Goal: Download file/media

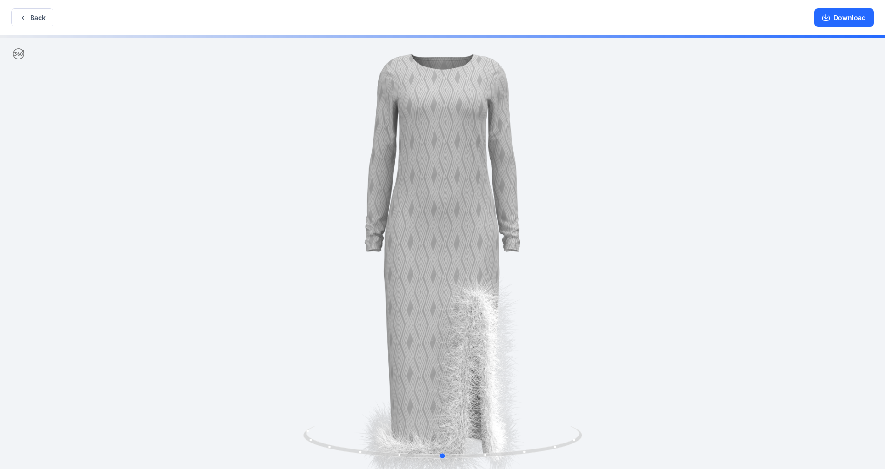
click at [654, 232] on div at bounding box center [442, 253] width 885 height 436
click at [35, 14] on button "Back" at bounding box center [32, 17] width 42 height 18
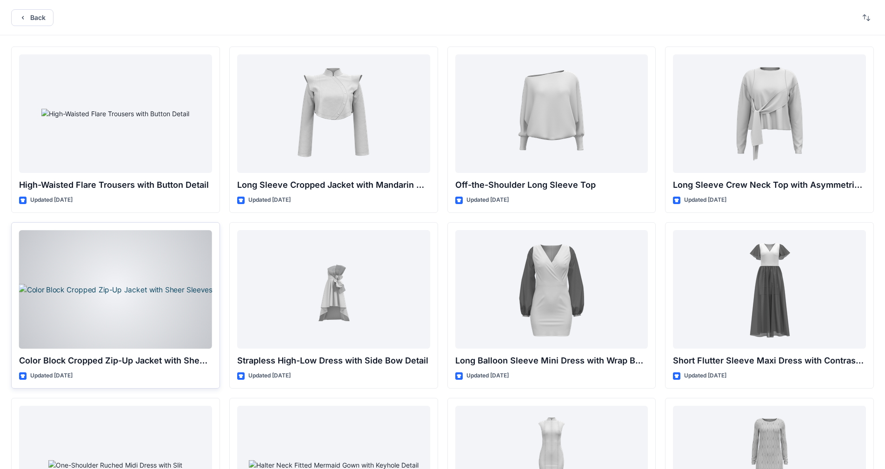
click at [146, 272] on div at bounding box center [115, 289] width 193 height 119
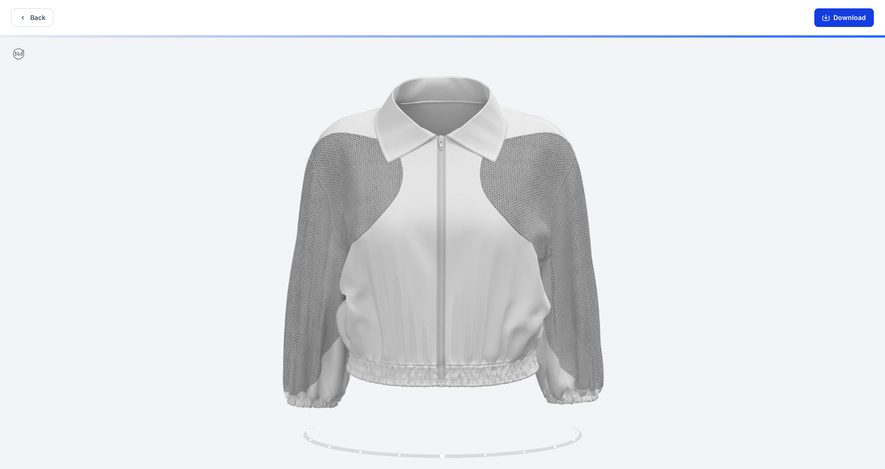
click at [845, 21] on button "Download" at bounding box center [844, 17] width 60 height 19
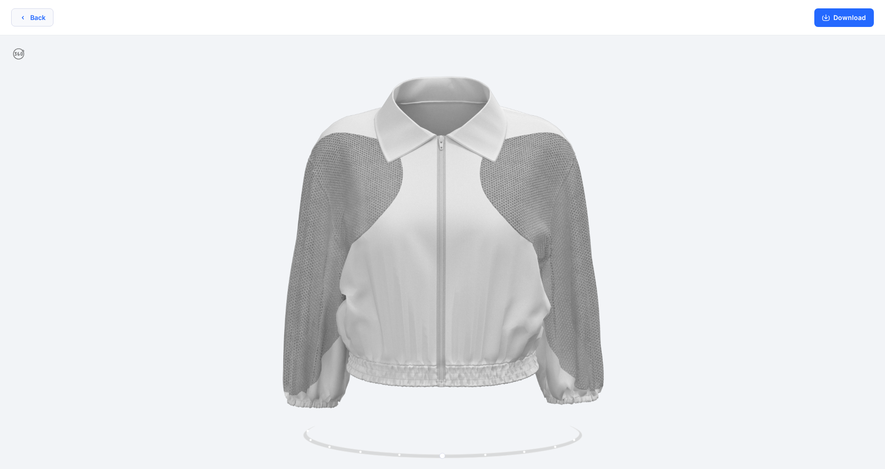
click at [23, 16] on icon "button" at bounding box center [22, 17] width 7 height 7
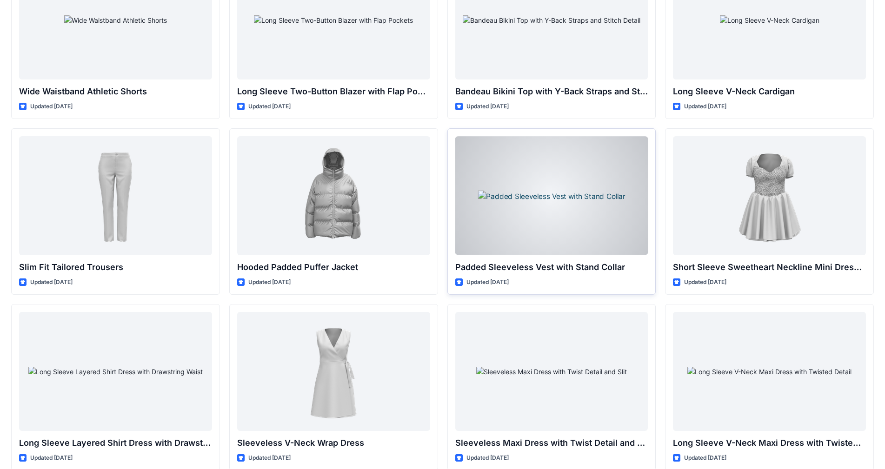
scroll to position [853, 0]
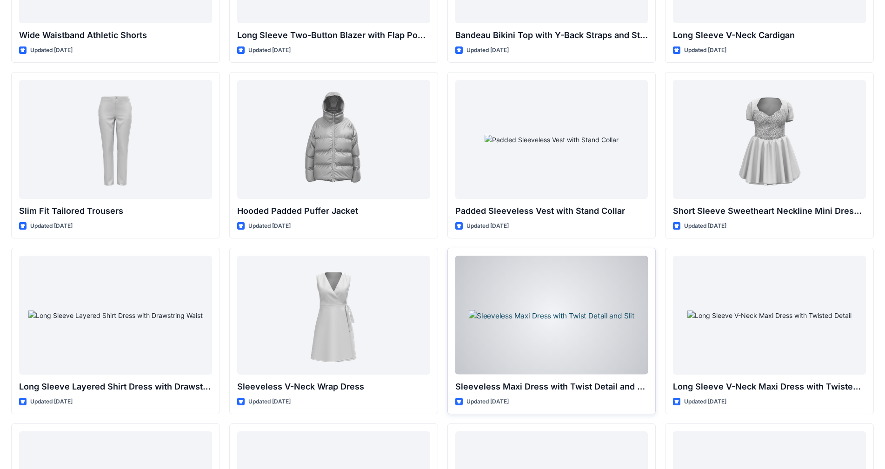
click at [595, 310] on div at bounding box center [551, 315] width 193 height 119
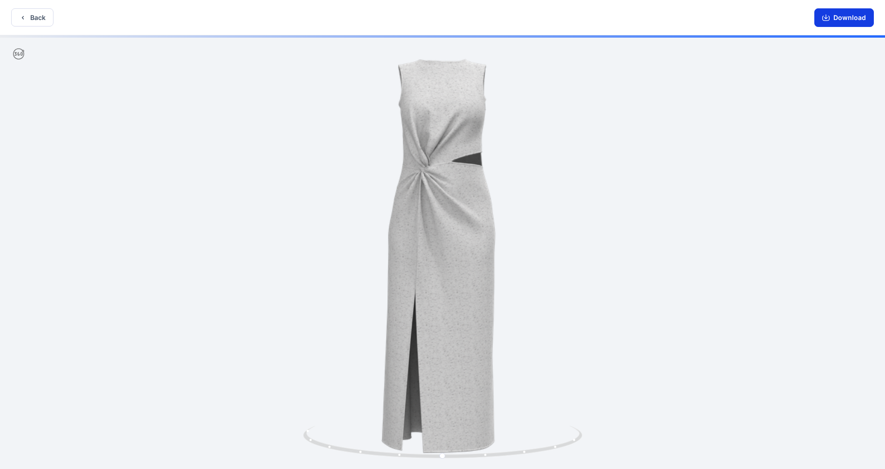
click at [834, 12] on button "Download" at bounding box center [844, 17] width 60 height 19
click at [25, 20] on icon "button" at bounding box center [22, 17] width 7 height 7
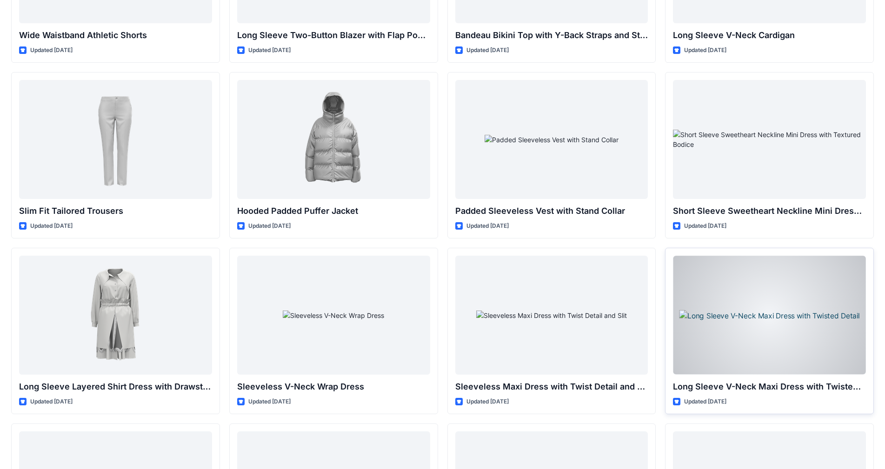
click at [742, 331] on div at bounding box center [769, 315] width 193 height 119
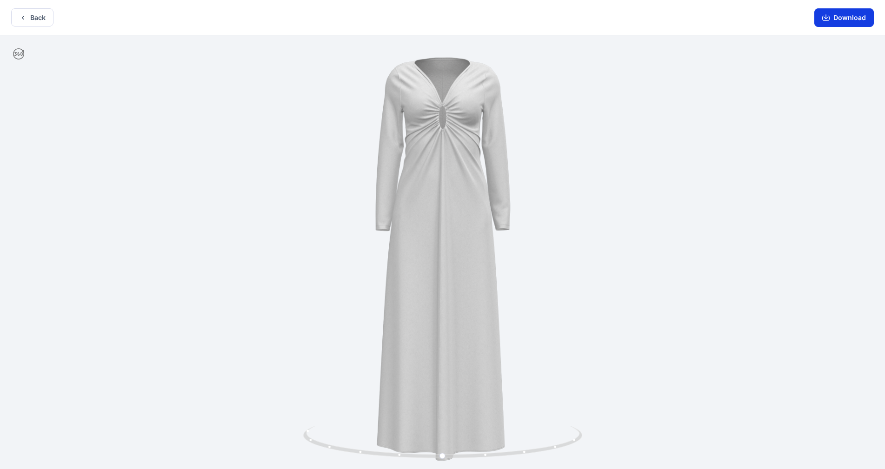
click at [844, 21] on button "Download" at bounding box center [844, 17] width 60 height 19
click at [33, 20] on button "Back" at bounding box center [32, 17] width 42 height 18
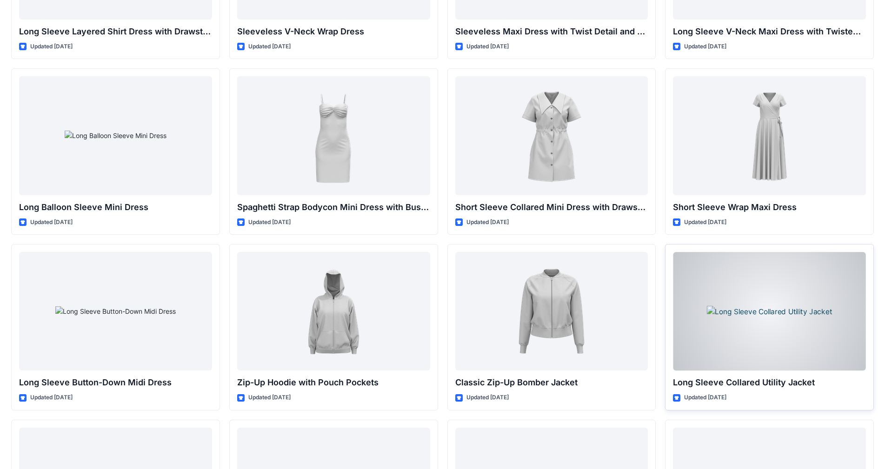
scroll to position [1225, 0]
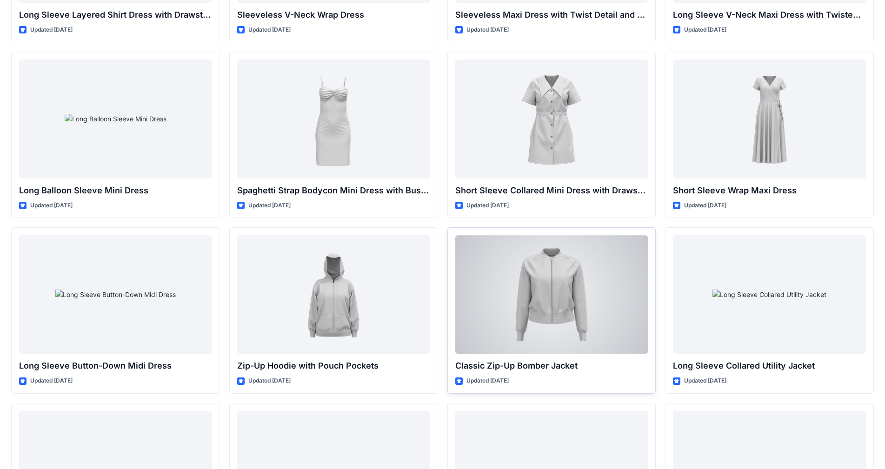
click at [578, 329] on div at bounding box center [551, 294] width 193 height 119
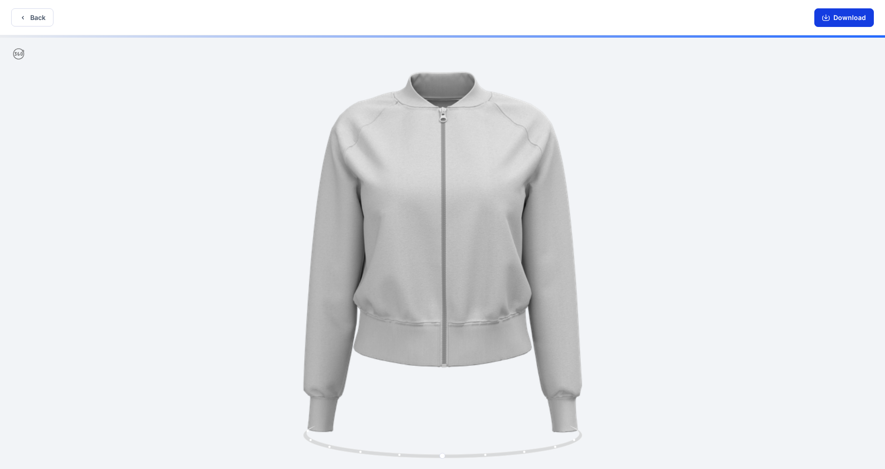
click at [866, 17] on button "Download" at bounding box center [844, 17] width 60 height 19
click at [705, 278] on div at bounding box center [442, 253] width 885 height 436
click at [623, 276] on div at bounding box center [442, 253] width 885 height 436
drag, startPoint x: 623, startPoint y: 276, endPoint x: 552, endPoint y: 275, distance: 71.2
click at [623, 276] on div at bounding box center [442, 253] width 885 height 436
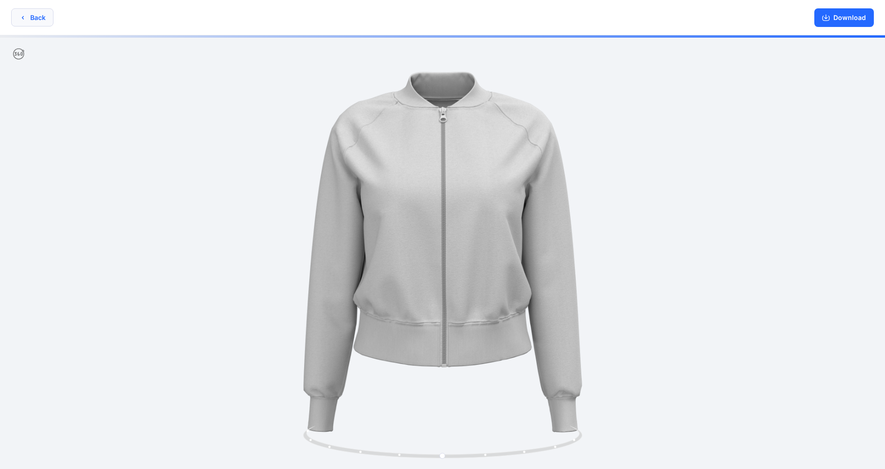
click at [40, 21] on button "Back" at bounding box center [32, 17] width 42 height 18
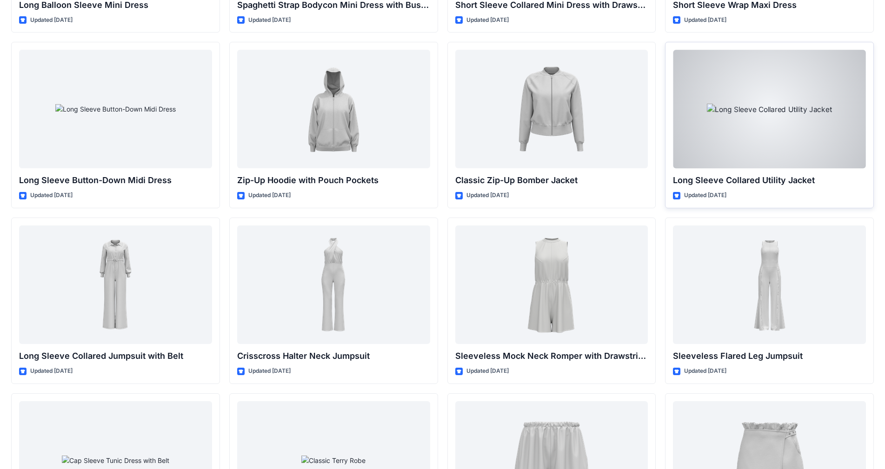
scroll to position [1411, 0]
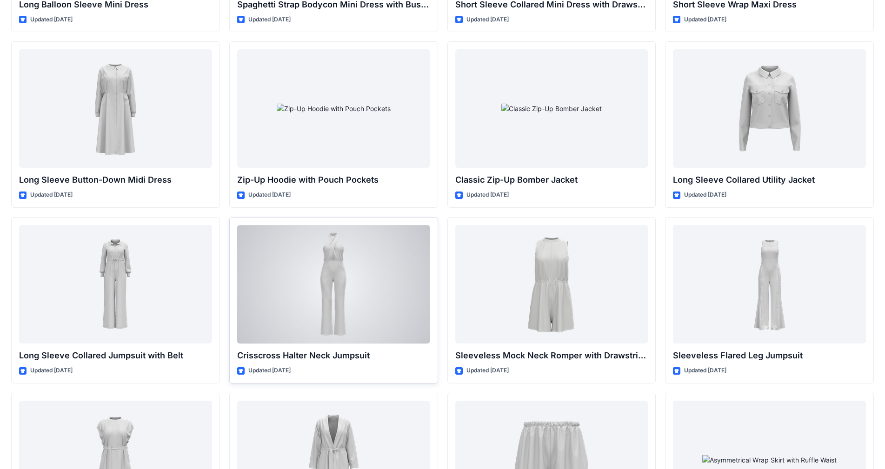
click at [405, 282] on div at bounding box center [333, 284] width 193 height 119
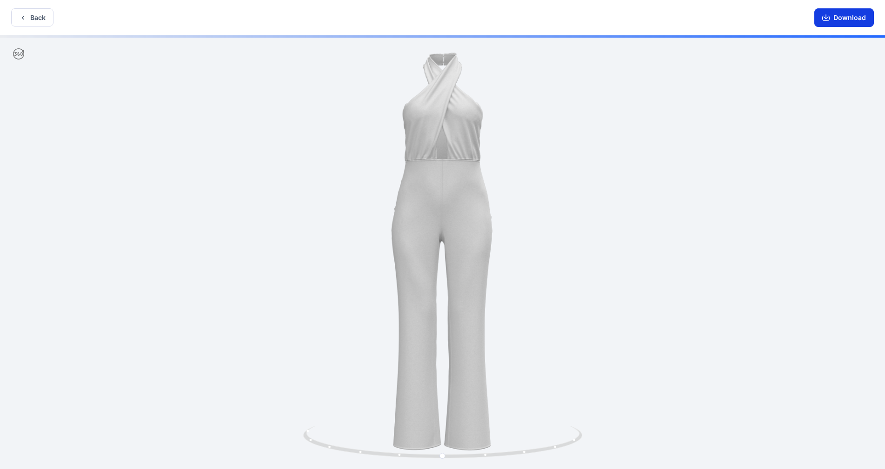
click at [838, 14] on button "Download" at bounding box center [844, 17] width 60 height 19
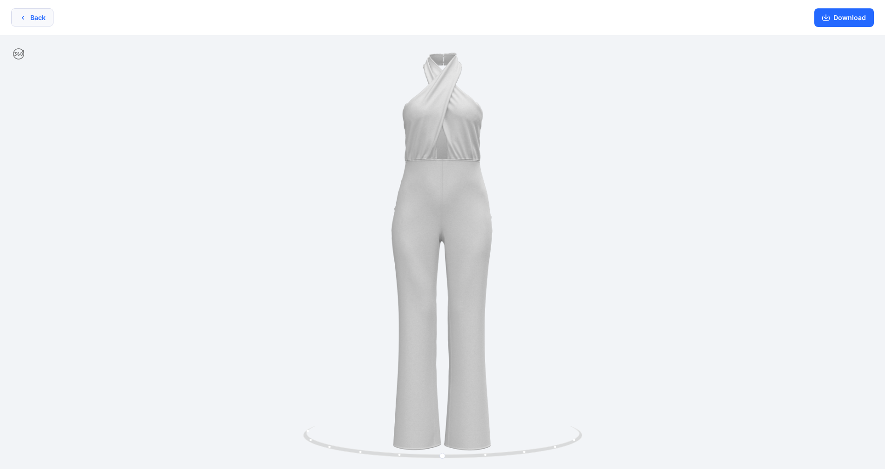
click at [31, 18] on button "Back" at bounding box center [32, 17] width 42 height 18
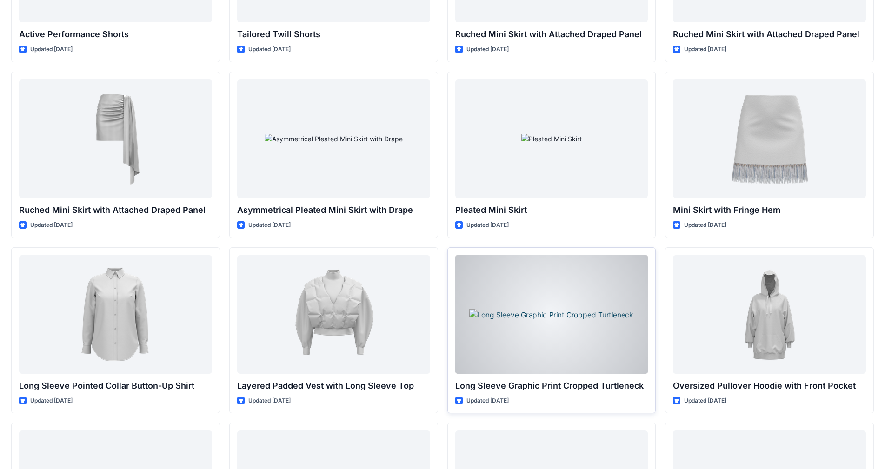
scroll to position [2093, 0]
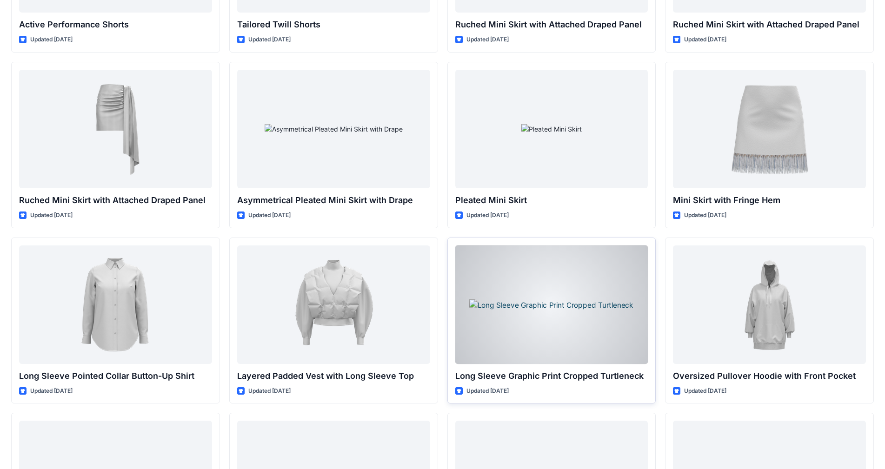
click at [557, 321] on div at bounding box center [551, 304] width 193 height 119
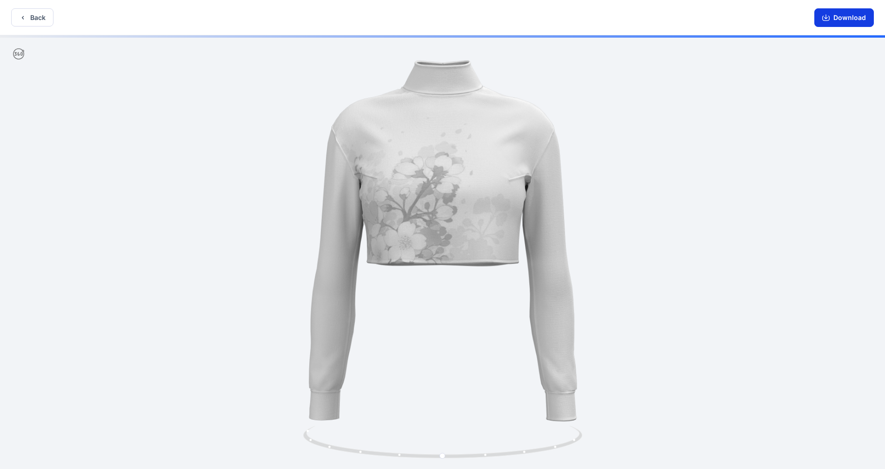
click at [829, 19] on icon "button" at bounding box center [825, 17] width 7 height 7
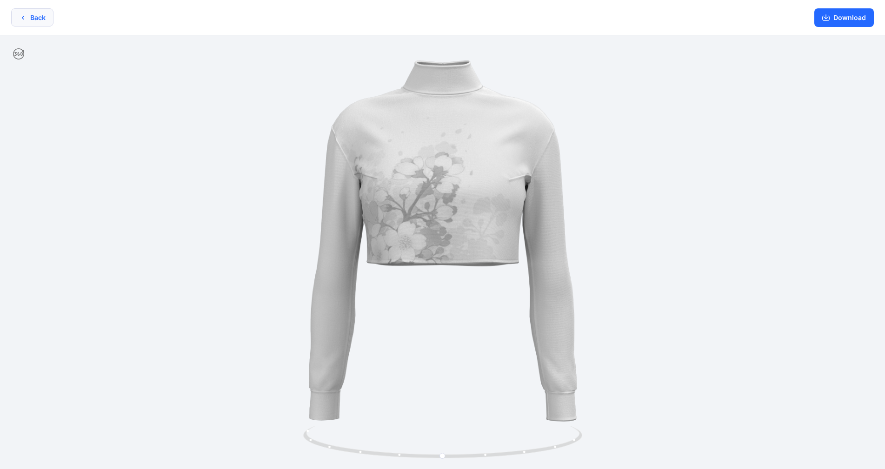
click at [43, 23] on button "Back" at bounding box center [32, 17] width 42 height 18
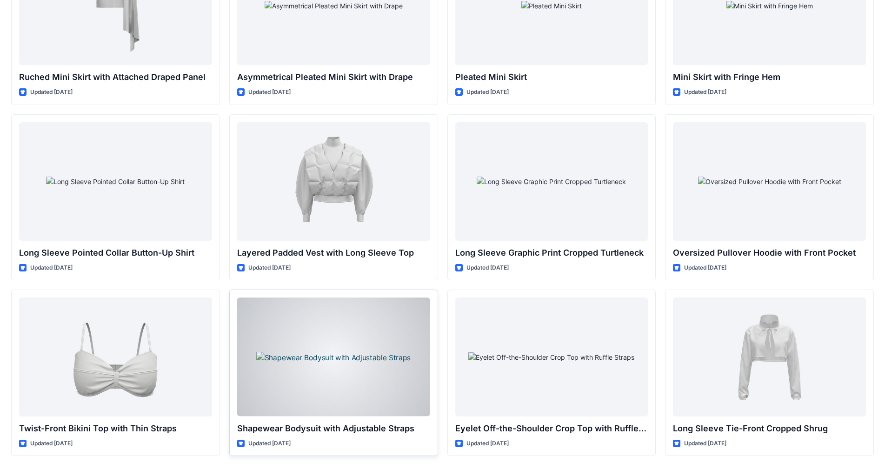
scroll to position [2233, 0]
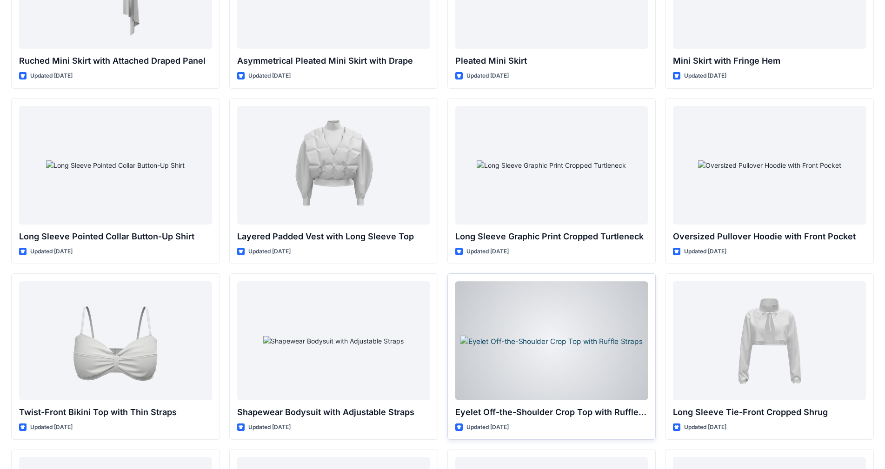
click at [621, 337] on div at bounding box center [551, 340] width 193 height 119
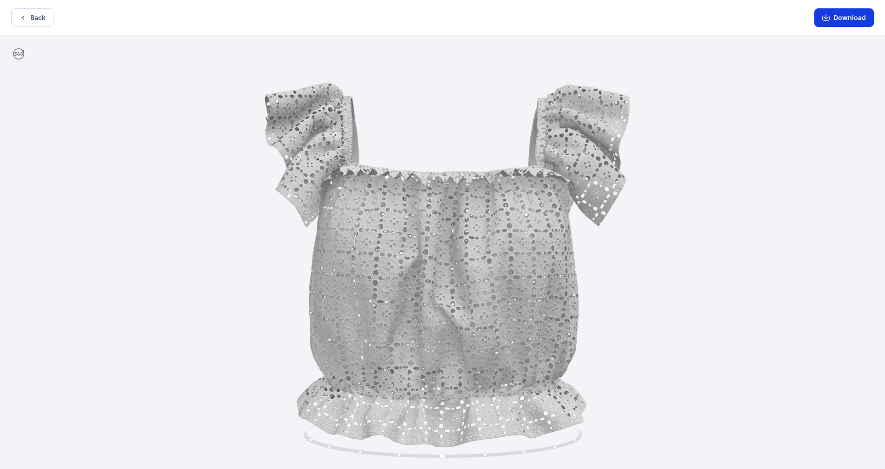
click at [839, 16] on button "Download" at bounding box center [844, 17] width 60 height 19
click at [44, 24] on button "Back" at bounding box center [32, 17] width 42 height 18
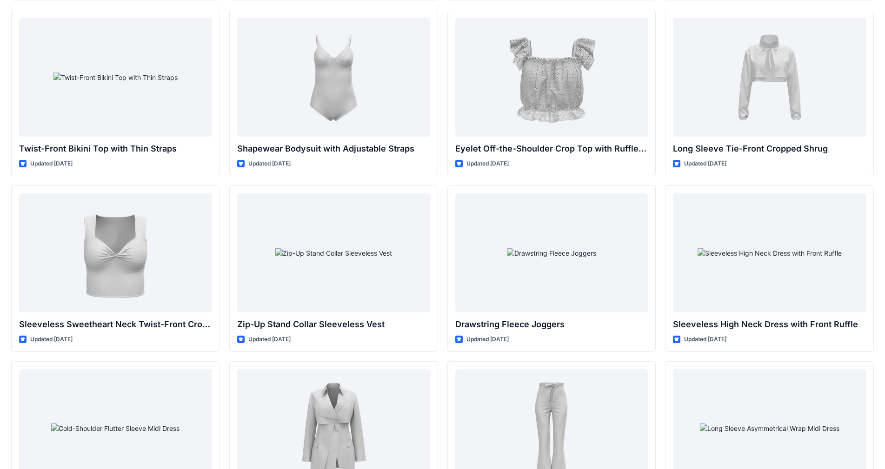
scroll to position [2512, 0]
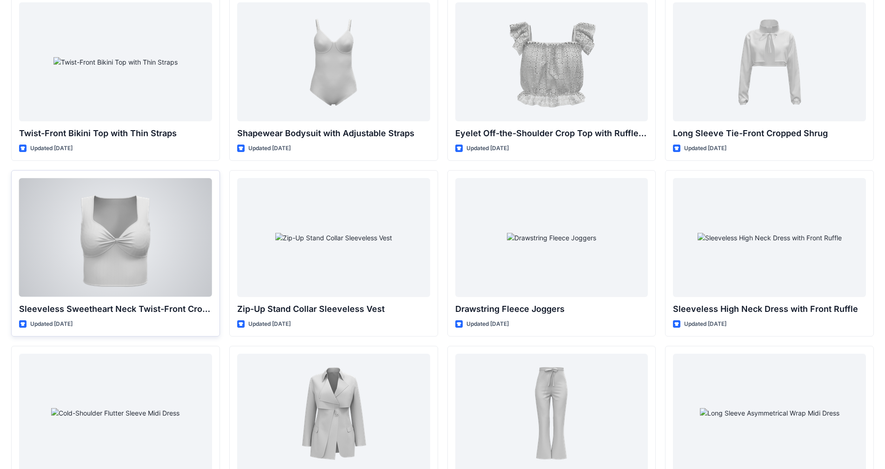
click at [139, 272] on div at bounding box center [115, 237] width 193 height 119
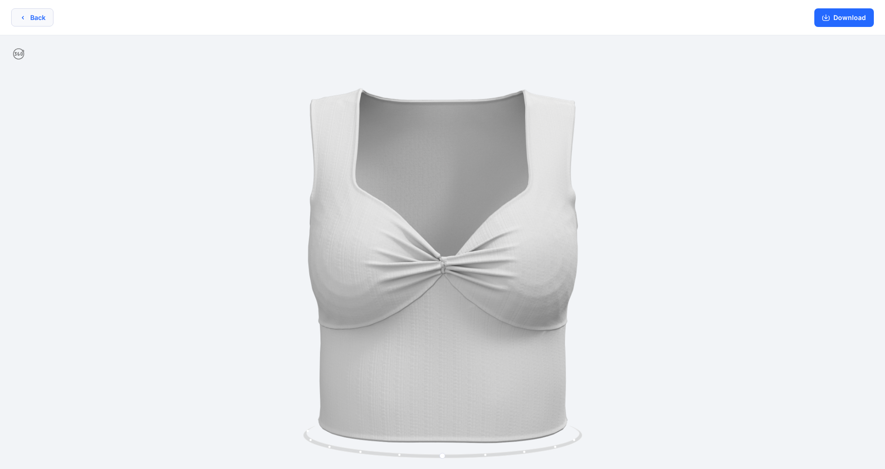
click at [41, 9] on button "Back" at bounding box center [32, 17] width 42 height 18
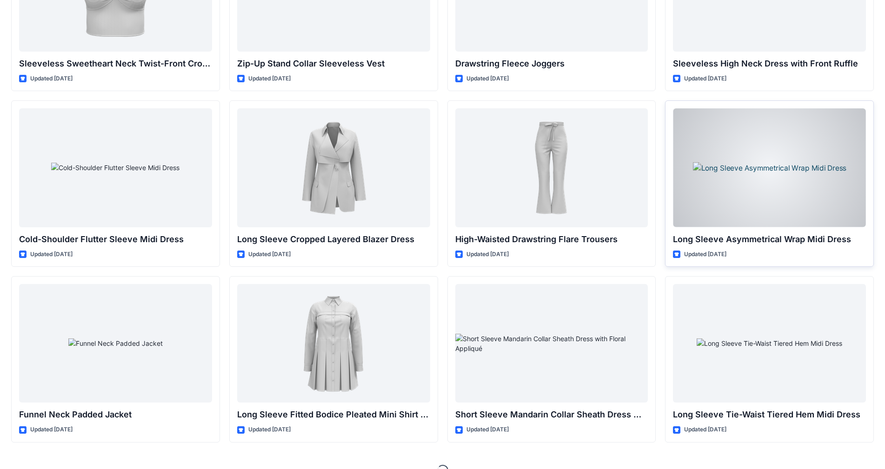
scroll to position [2775, 0]
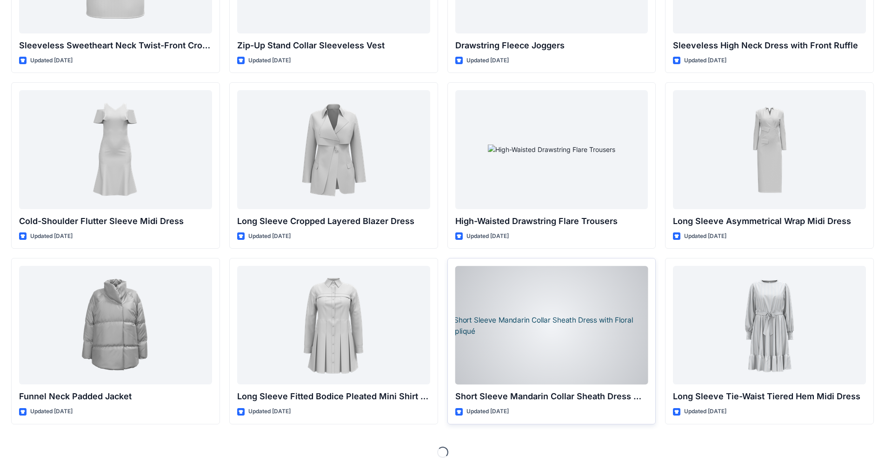
click at [557, 294] on div at bounding box center [551, 325] width 193 height 119
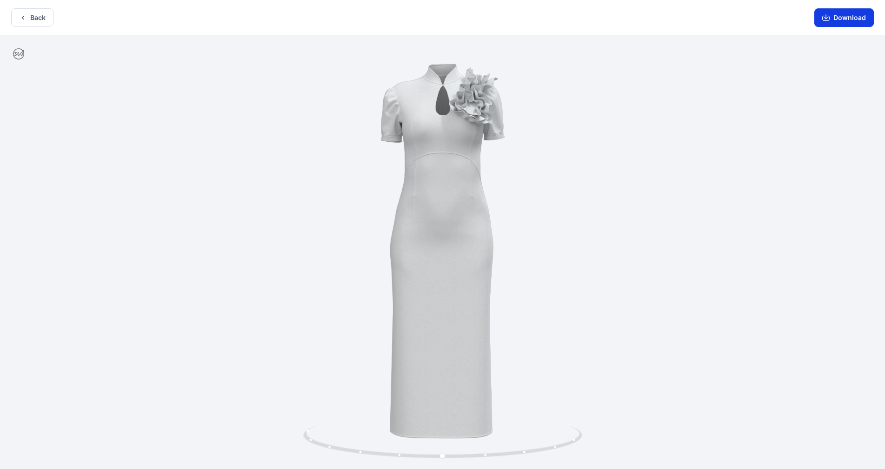
click at [842, 15] on button "Download" at bounding box center [844, 17] width 60 height 19
click at [20, 20] on icon "button" at bounding box center [22, 17] width 7 height 7
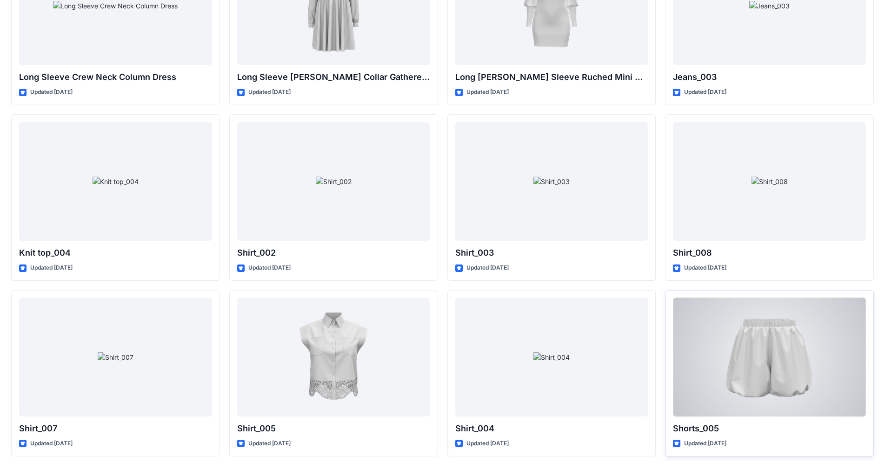
scroll to position [3303, 0]
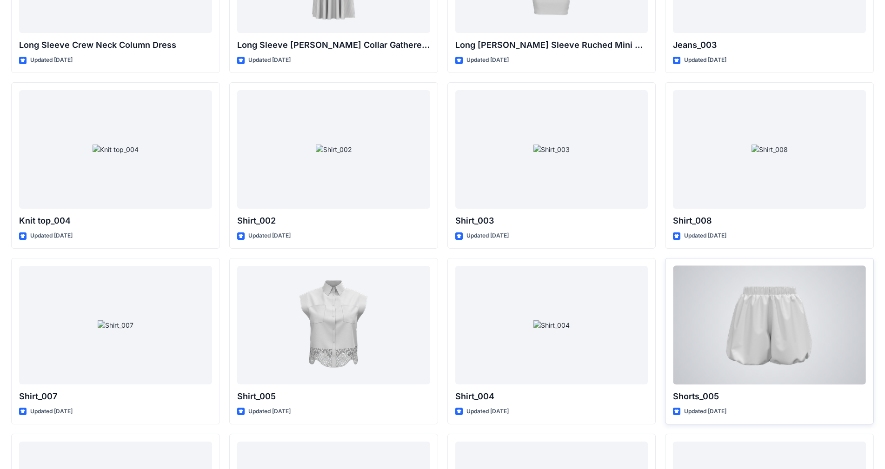
click at [778, 340] on div at bounding box center [769, 325] width 193 height 119
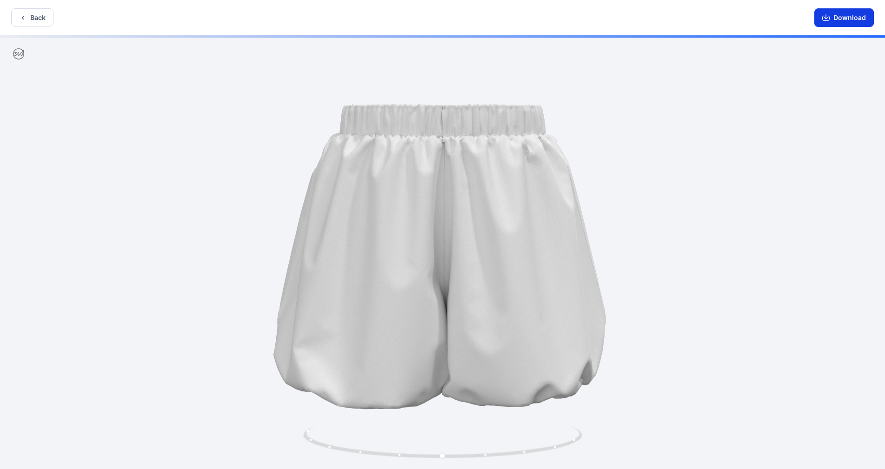
click at [844, 15] on button "Download" at bounding box center [844, 17] width 60 height 19
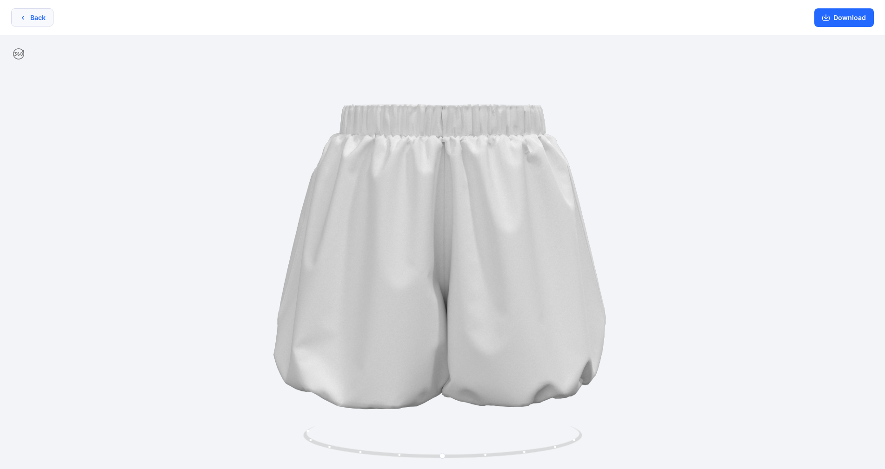
click at [33, 14] on button "Back" at bounding box center [32, 17] width 42 height 18
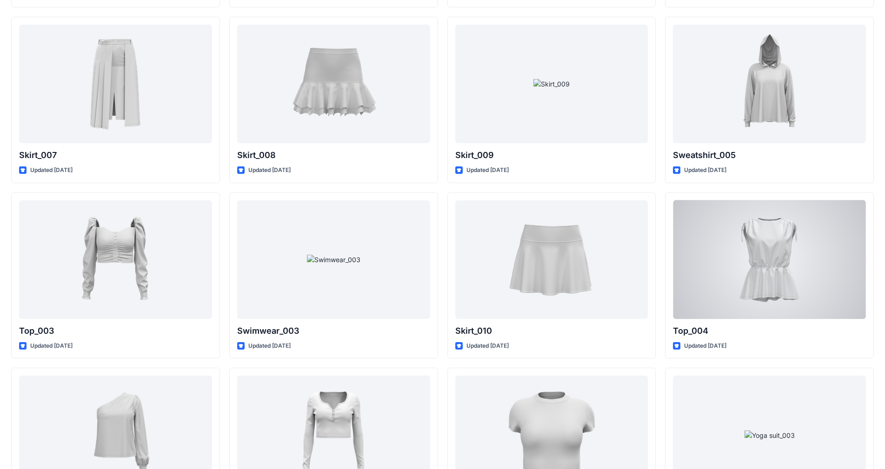
scroll to position [3721, 0]
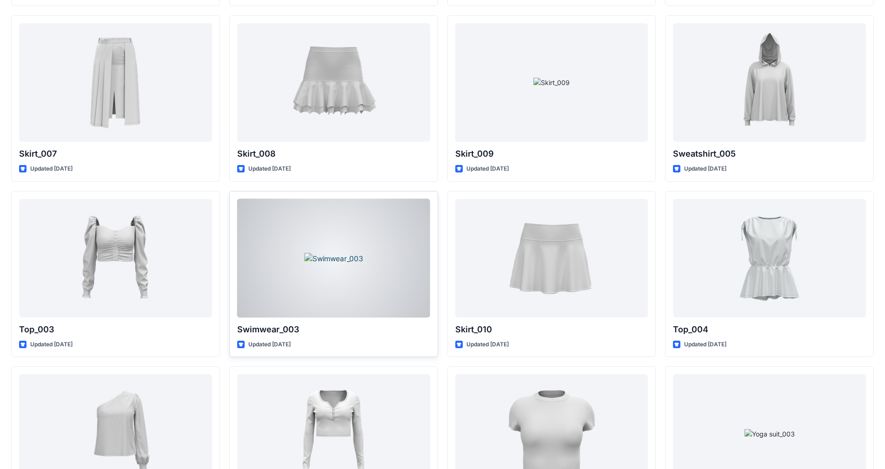
click at [374, 285] on div at bounding box center [333, 258] width 193 height 119
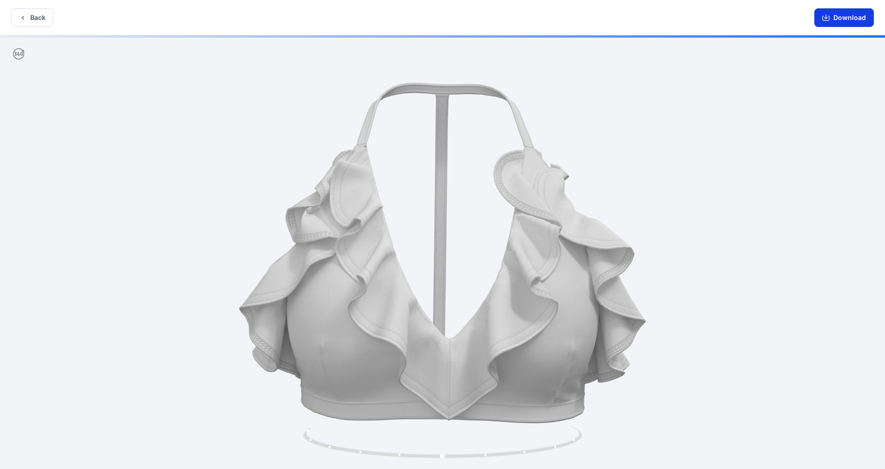
click at [844, 15] on button "Download" at bounding box center [844, 17] width 60 height 19
click at [28, 18] on button "Back" at bounding box center [32, 17] width 42 height 18
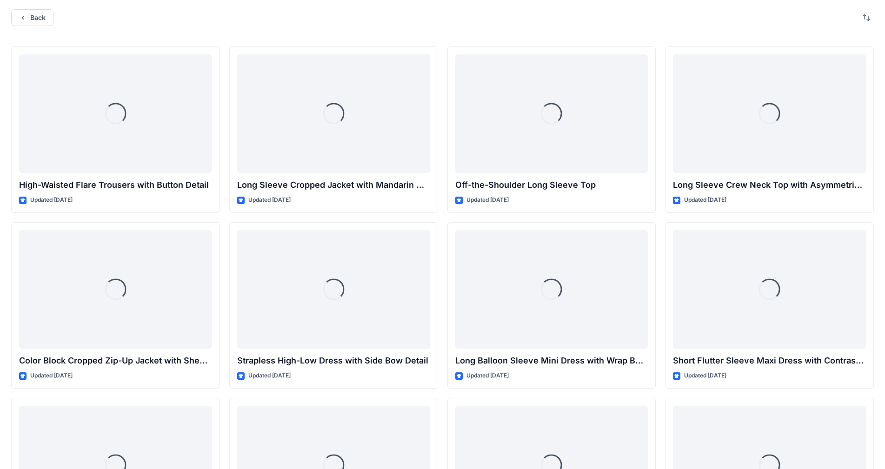
scroll to position [3721, 0]
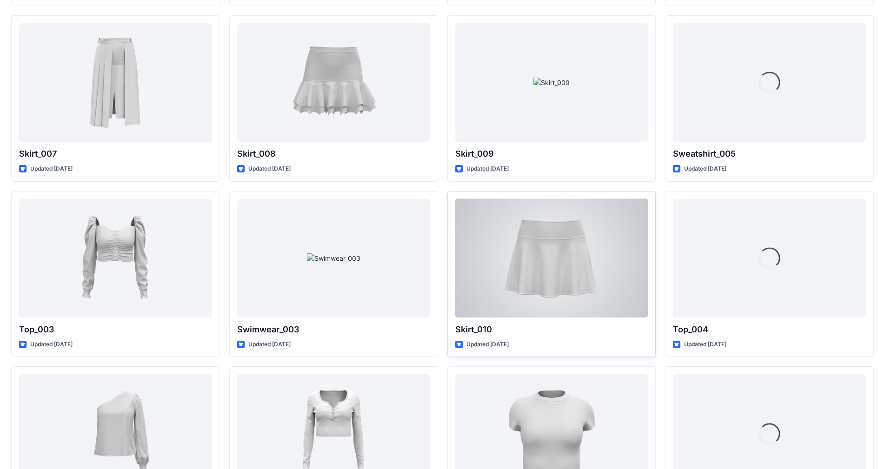
click at [592, 272] on div at bounding box center [551, 258] width 193 height 119
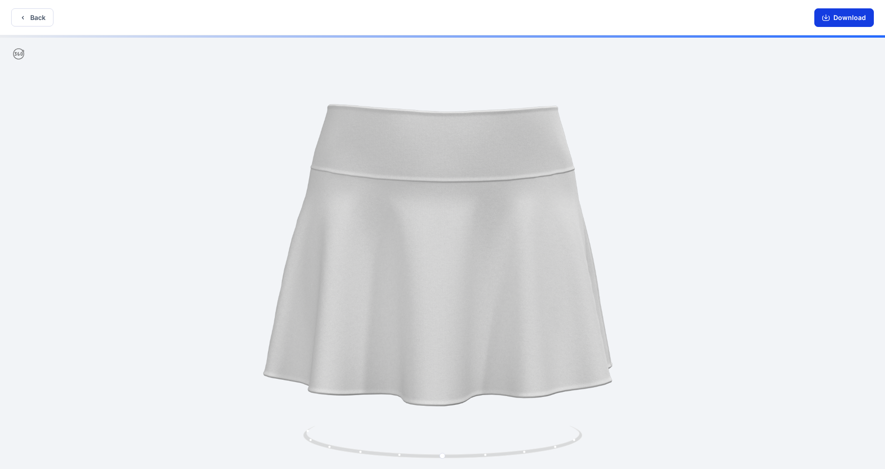
click at [849, 19] on button "Download" at bounding box center [844, 17] width 60 height 19
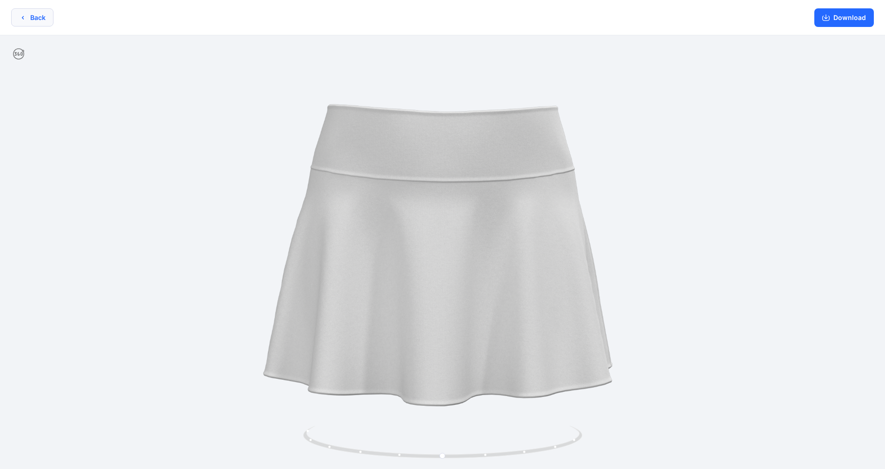
click at [36, 24] on button "Back" at bounding box center [32, 17] width 42 height 18
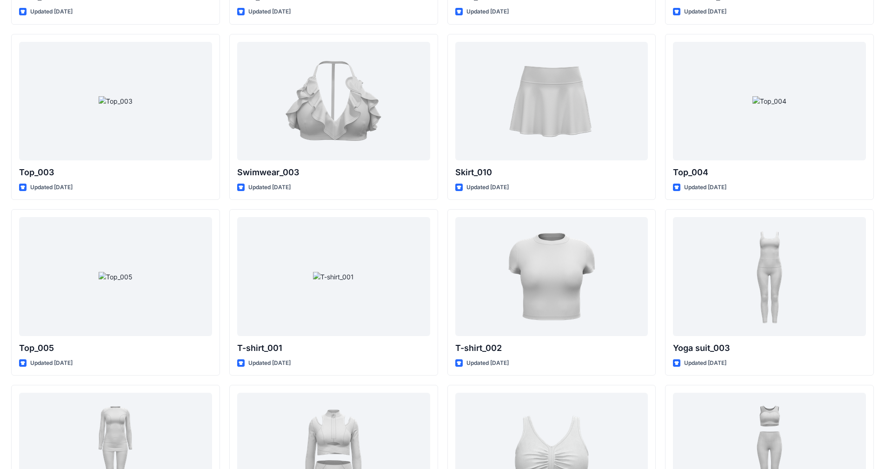
scroll to position [3876, 0]
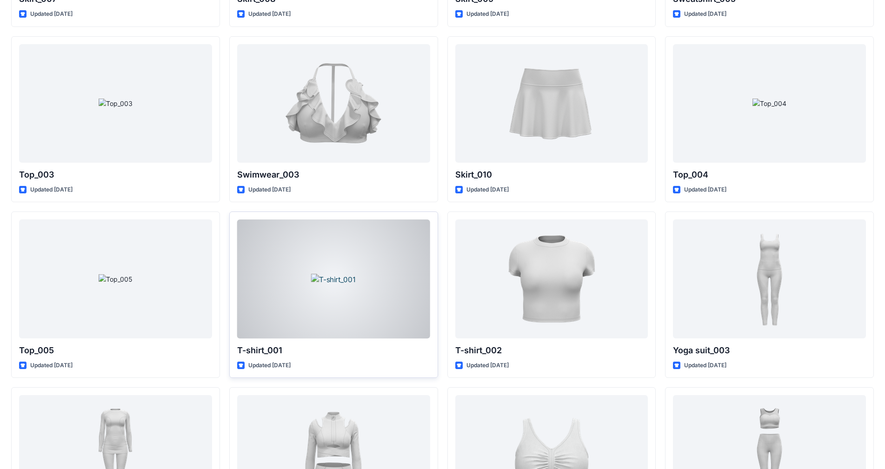
click at [377, 263] on div at bounding box center [333, 278] width 193 height 119
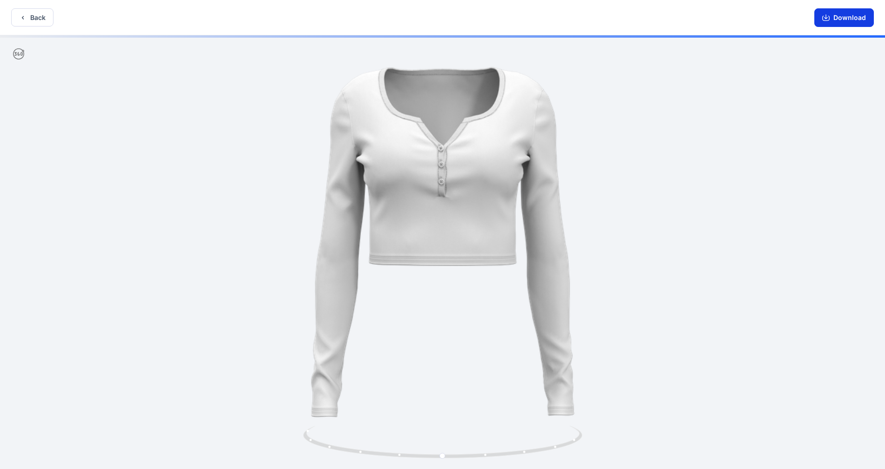
click at [839, 19] on button "Download" at bounding box center [844, 17] width 60 height 19
click at [41, 9] on button "Back" at bounding box center [32, 17] width 42 height 18
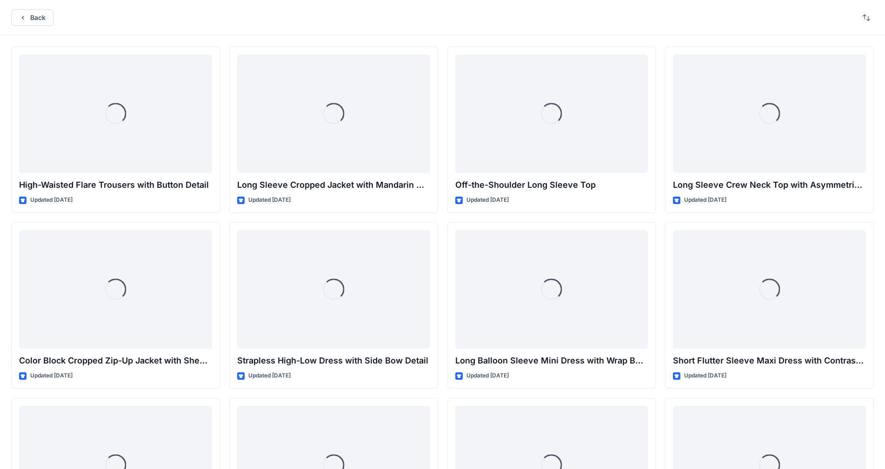
scroll to position [3876, 0]
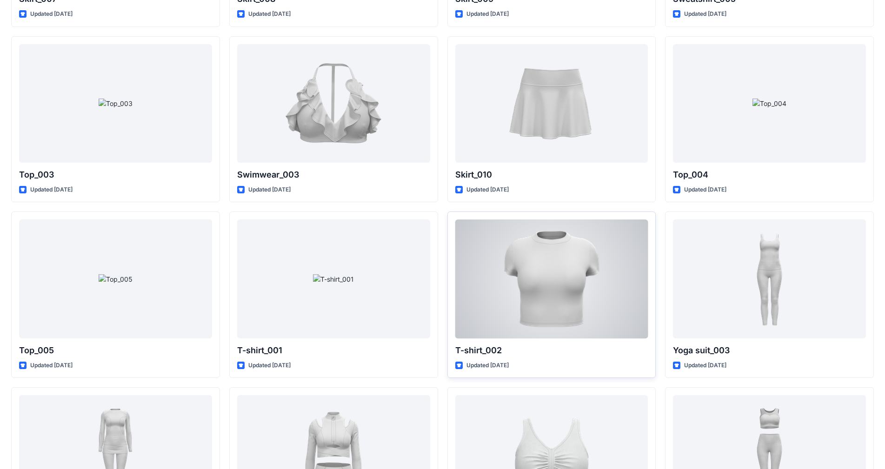
click at [534, 267] on div at bounding box center [551, 278] width 193 height 119
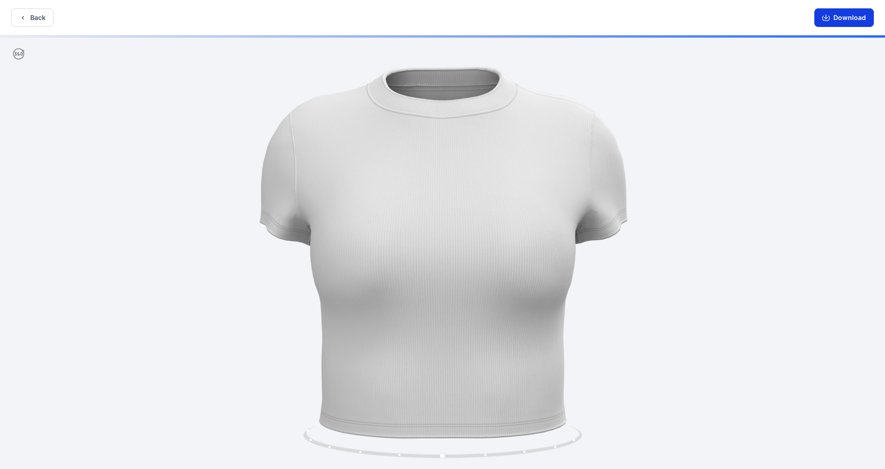
click at [863, 14] on button "Download" at bounding box center [844, 17] width 60 height 19
click at [28, 16] on button "Back" at bounding box center [32, 17] width 42 height 18
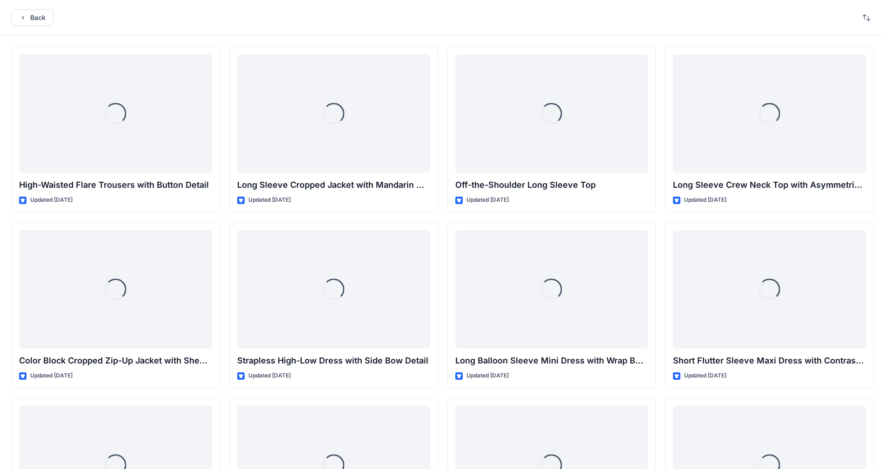
scroll to position [3876, 0]
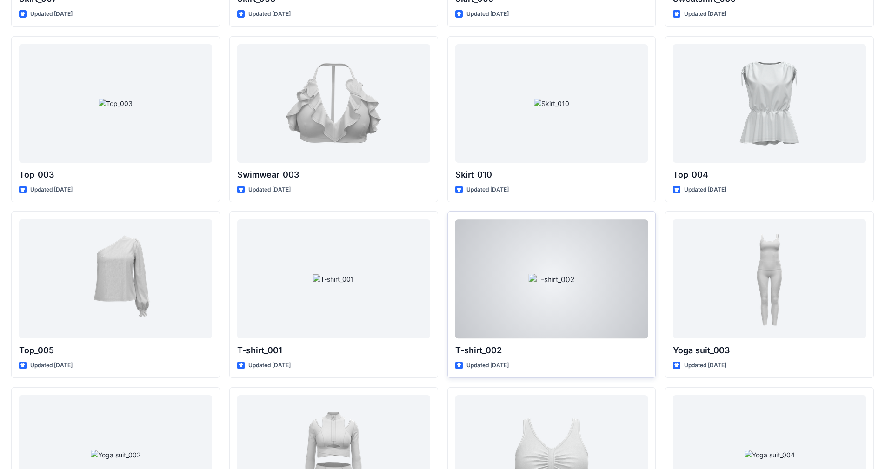
click at [551, 344] on p "T-shirt_002" at bounding box center [551, 350] width 193 height 13
click at [580, 285] on div at bounding box center [551, 278] width 193 height 119
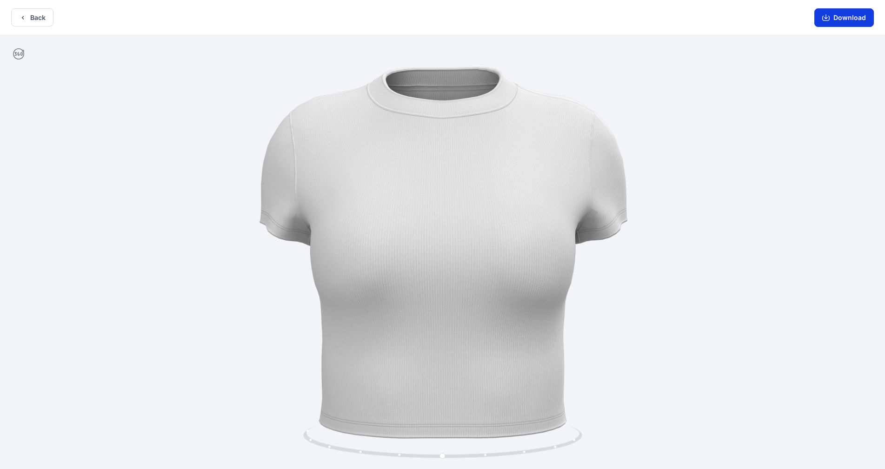
click at [852, 19] on button "Download" at bounding box center [844, 17] width 60 height 19
click at [43, 21] on button "Back" at bounding box center [32, 17] width 42 height 18
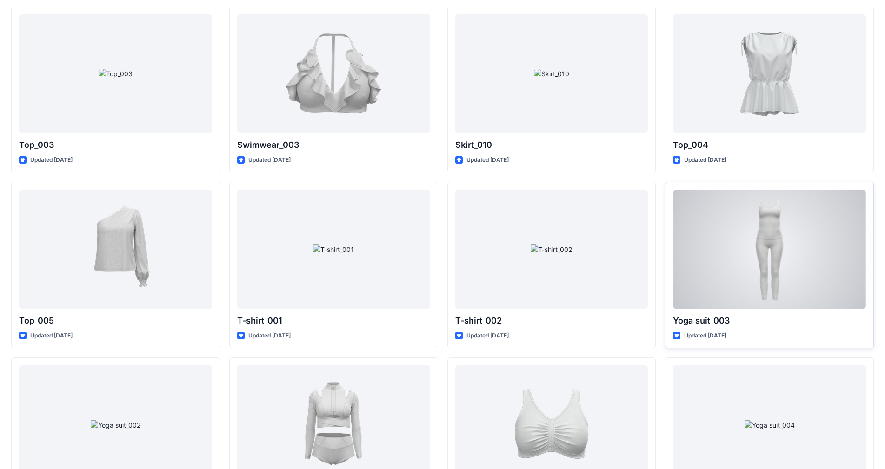
scroll to position [3922, 0]
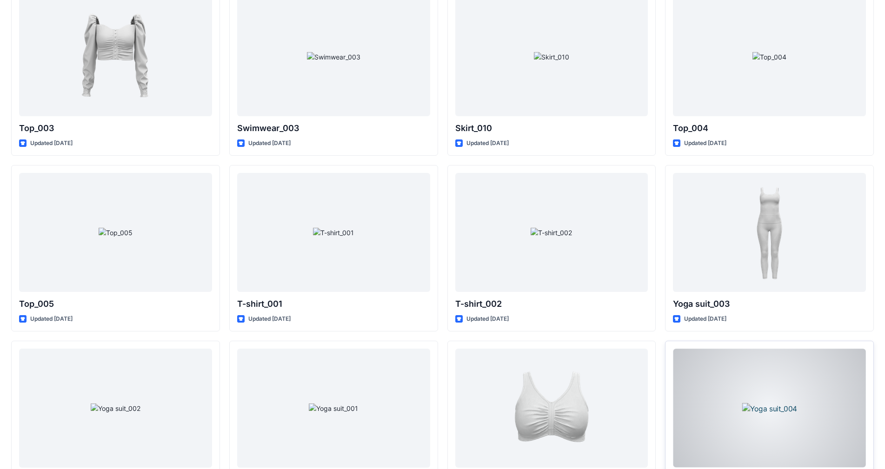
click at [766, 399] on div at bounding box center [769, 408] width 193 height 119
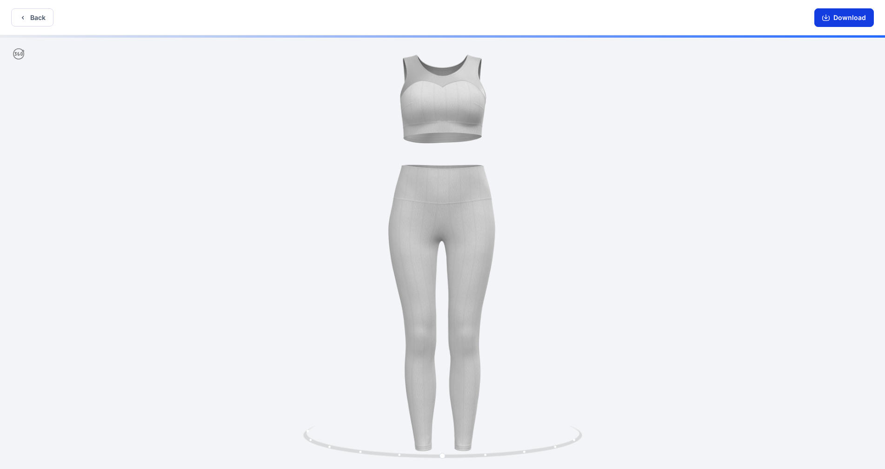
click at [841, 15] on button "Download" at bounding box center [844, 17] width 60 height 19
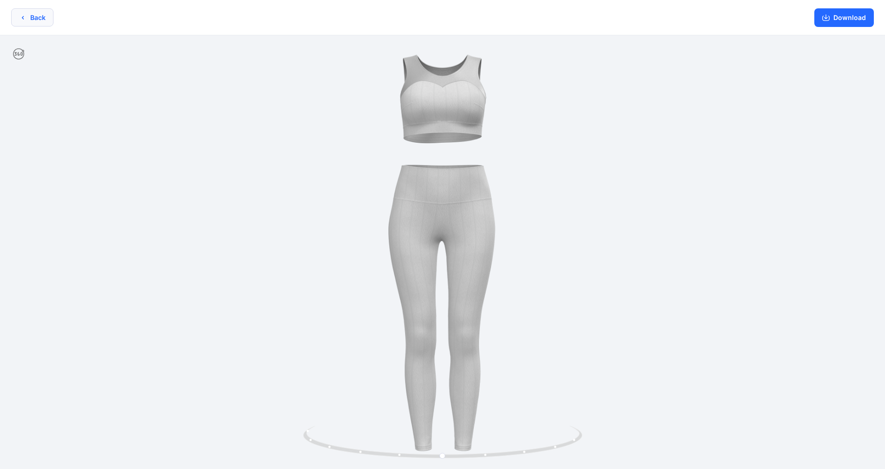
click at [24, 20] on icon "button" at bounding box center [22, 17] width 7 height 7
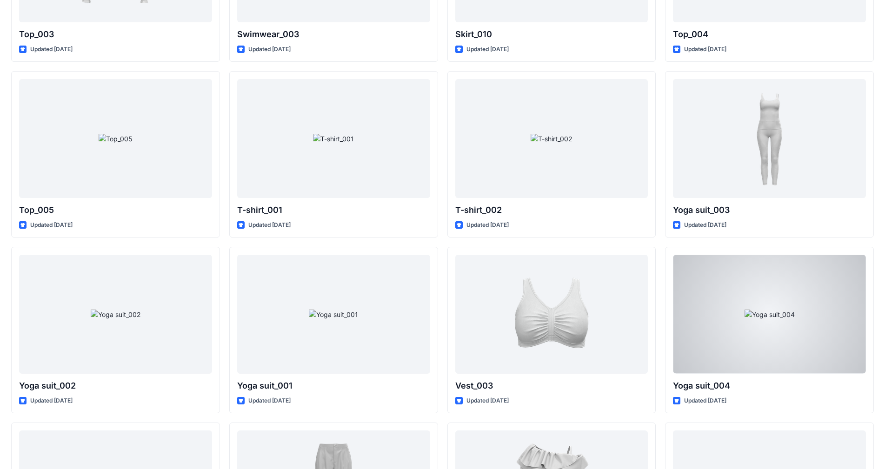
scroll to position [4062, 0]
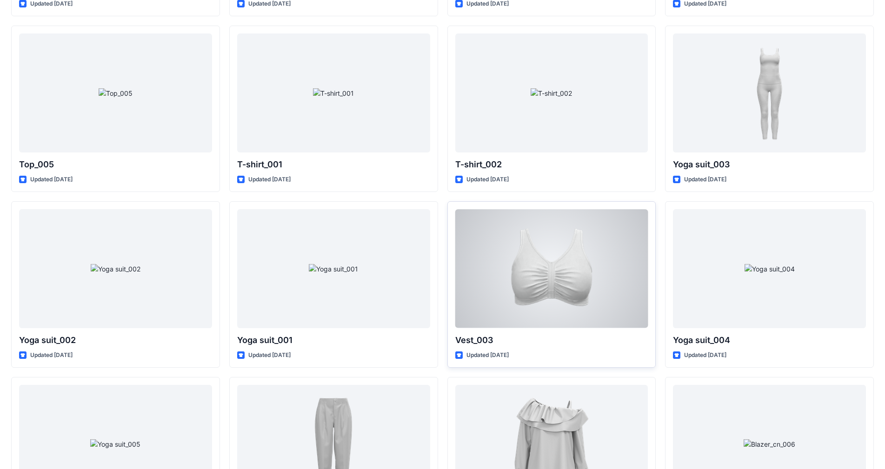
click at [602, 274] on div at bounding box center [551, 268] width 193 height 119
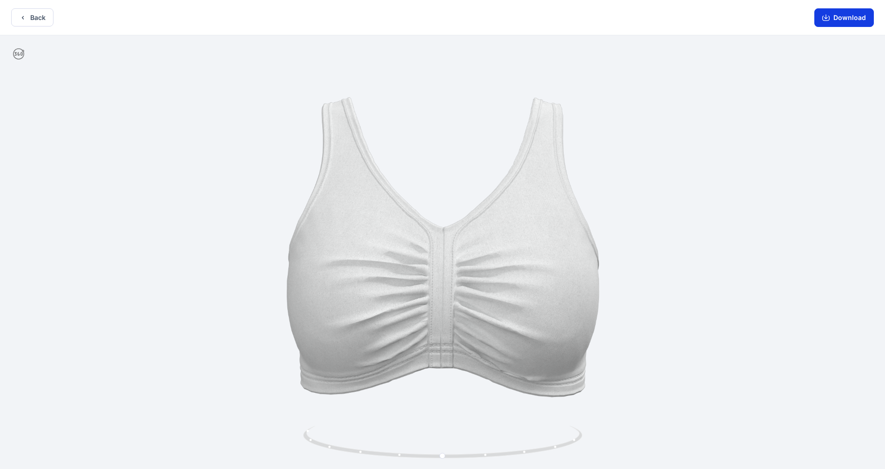
click at [856, 17] on button "Download" at bounding box center [844, 17] width 60 height 19
click at [30, 20] on button "Back" at bounding box center [32, 17] width 42 height 18
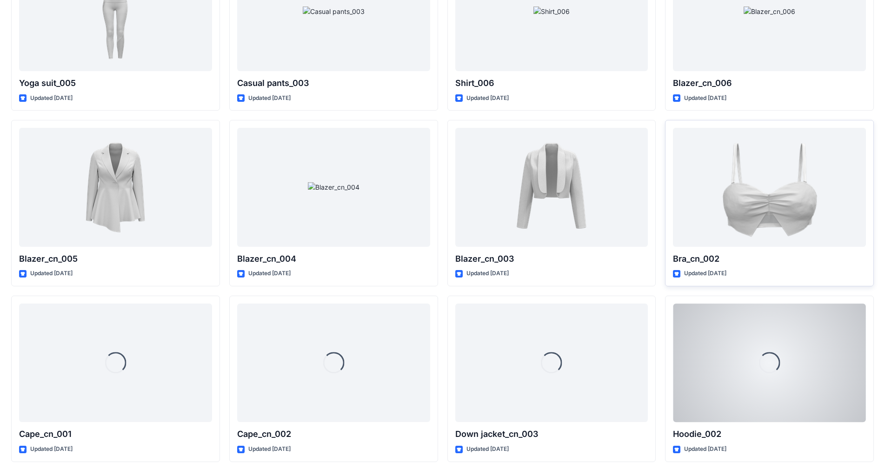
scroll to position [4496, 0]
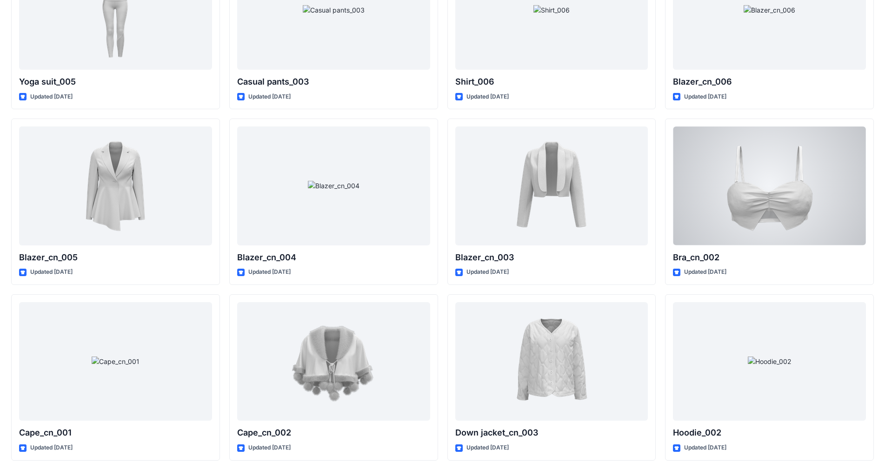
click at [790, 191] on div at bounding box center [769, 185] width 193 height 119
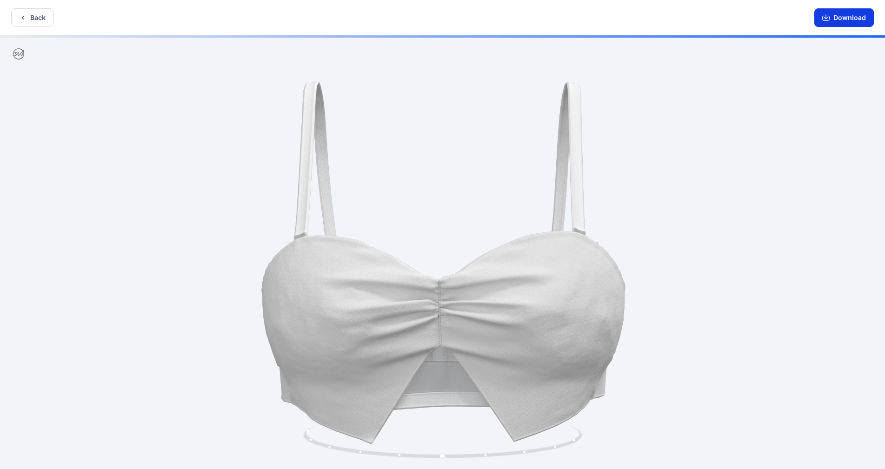
click at [836, 16] on button "Download" at bounding box center [844, 17] width 60 height 19
click at [31, 22] on button "Back" at bounding box center [32, 17] width 42 height 18
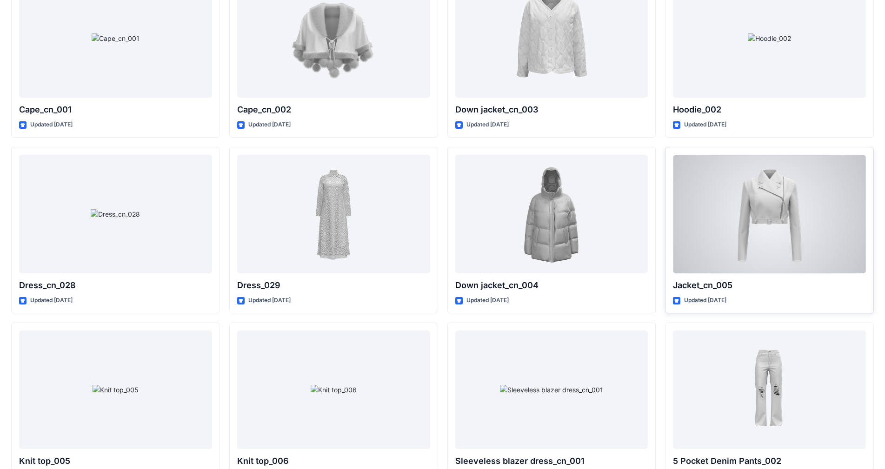
scroll to position [4884, 0]
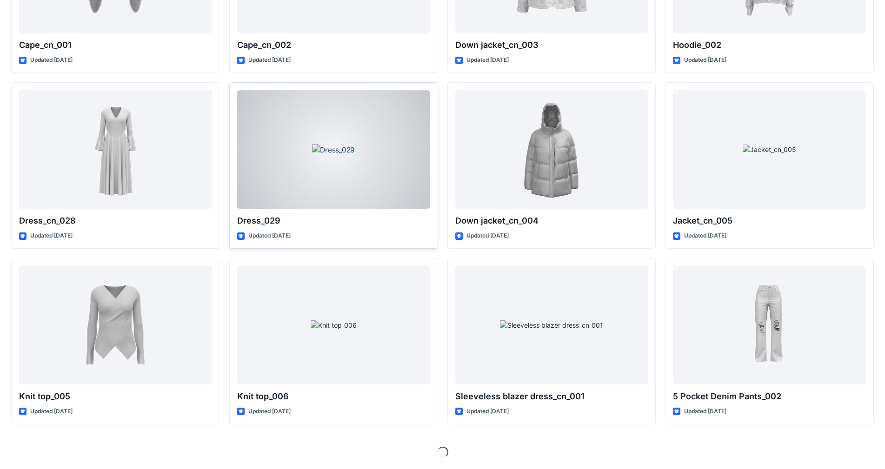
click at [338, 122] on div at bounding box center [333, 149] width 193 height 119
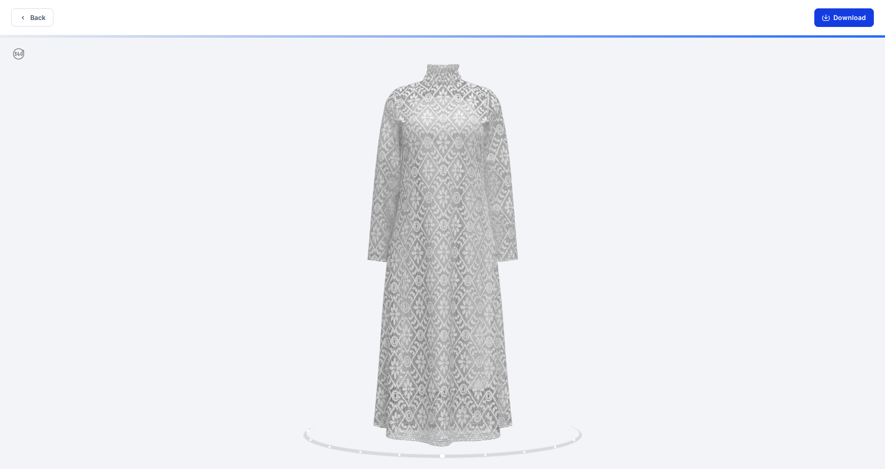
click at [848, 15] on button "Download" at bounding box center [844, 17] width 60 height 19
click at [30, 15] on button "Back" at bounding box center [32, 17] width 42 height 18
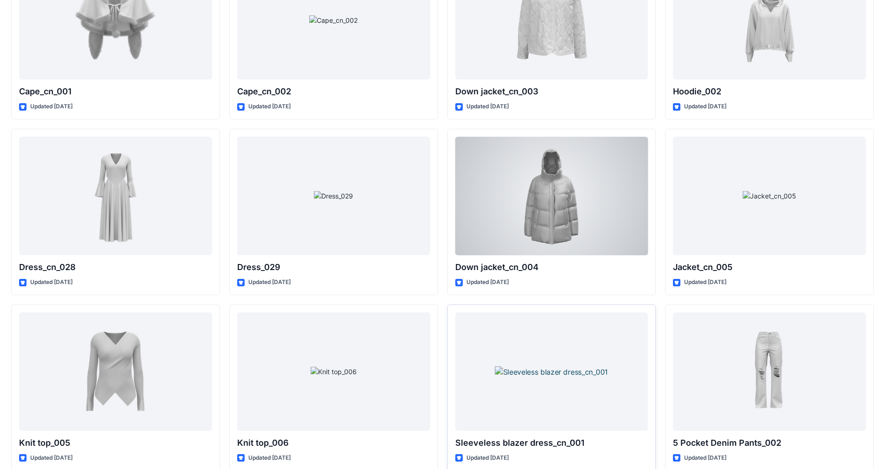
scroll to position [4884, 0]
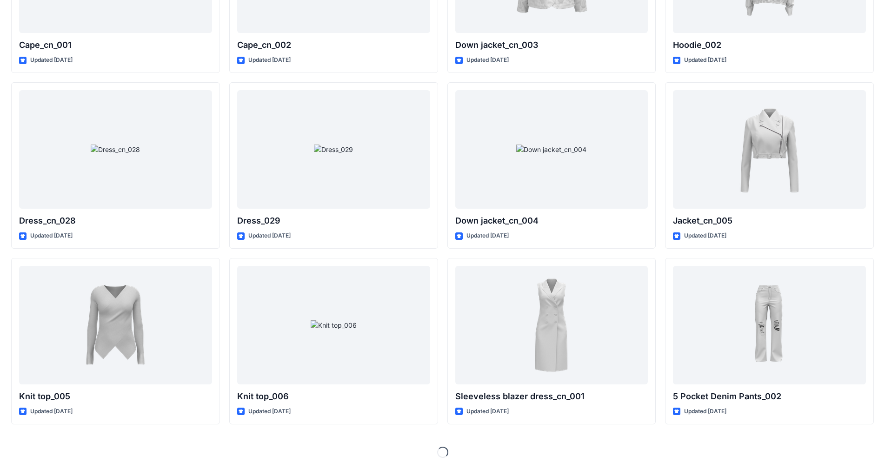
click at [477, 452] on div "Loading..." at bounding box center [442, 452] width 862 height 11
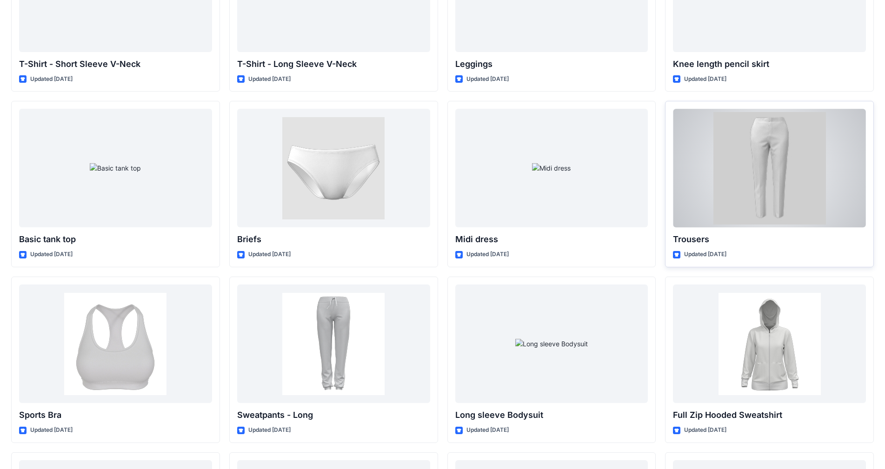
scroll to position [6294, 0]
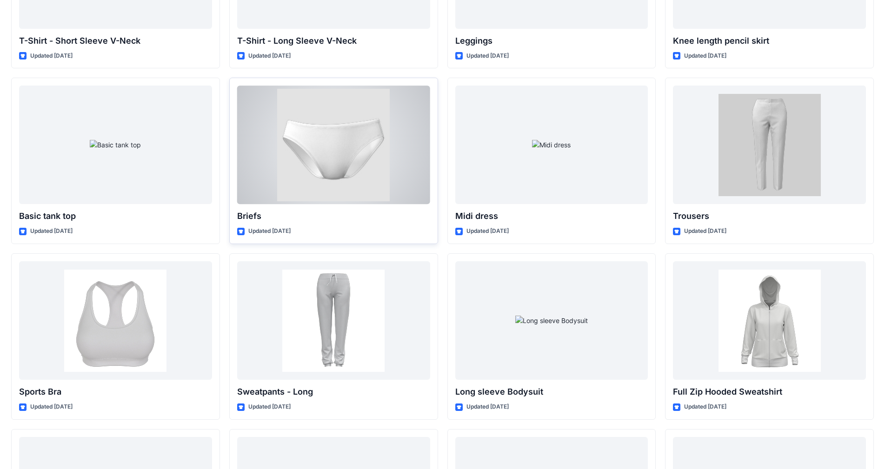
click at [371, 150] on div at bounding box center [333, 145] width 193 height 119
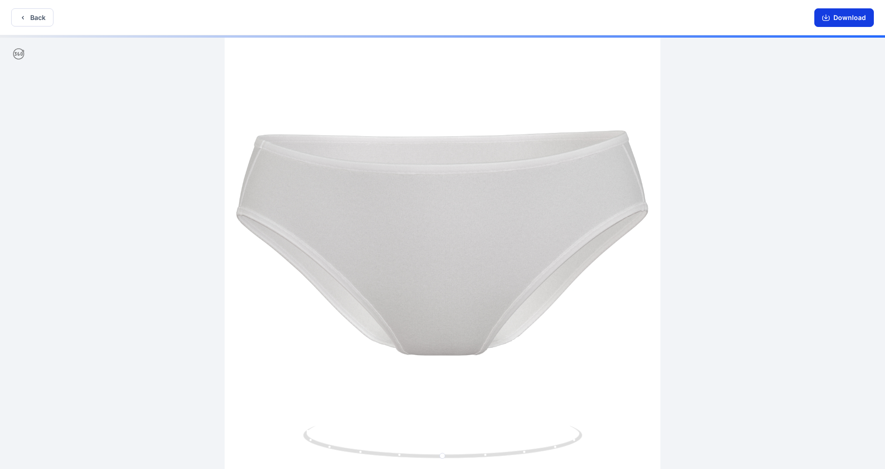
click at [857, 10] on button "Download" at bounding box center [844, 17] width 60 height 19
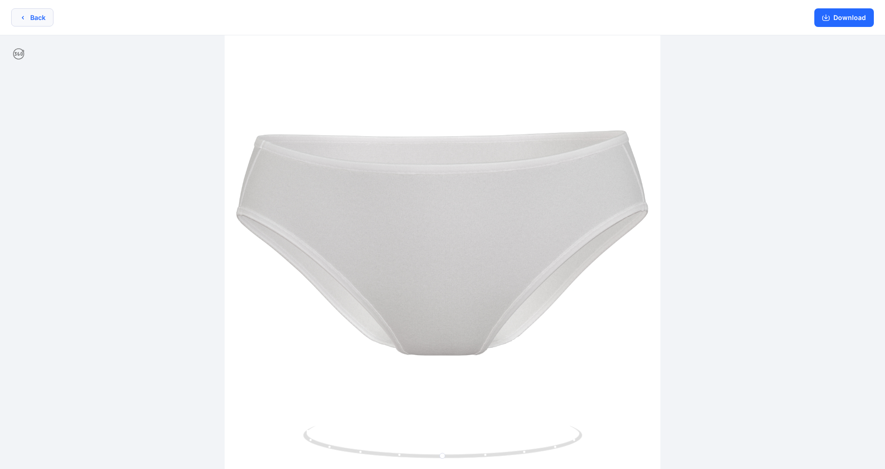
click at [31, 16] on button "Back" at bounding box center [32, 17] width 42 height 18
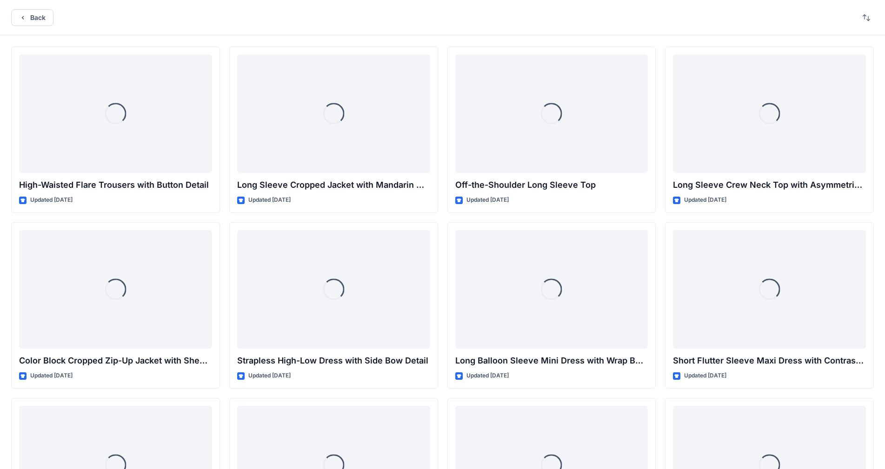
scroll to position [6294, 0]
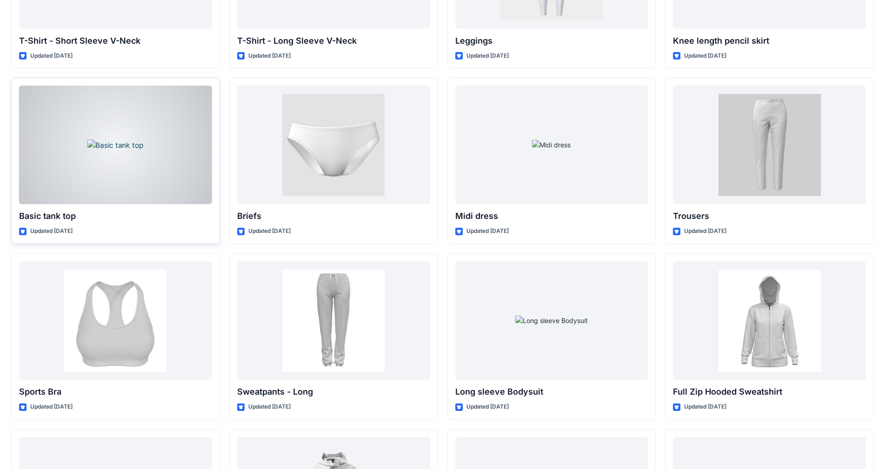
click at [125, 146] on div at bounding box center [115, 145] width 193 height 119
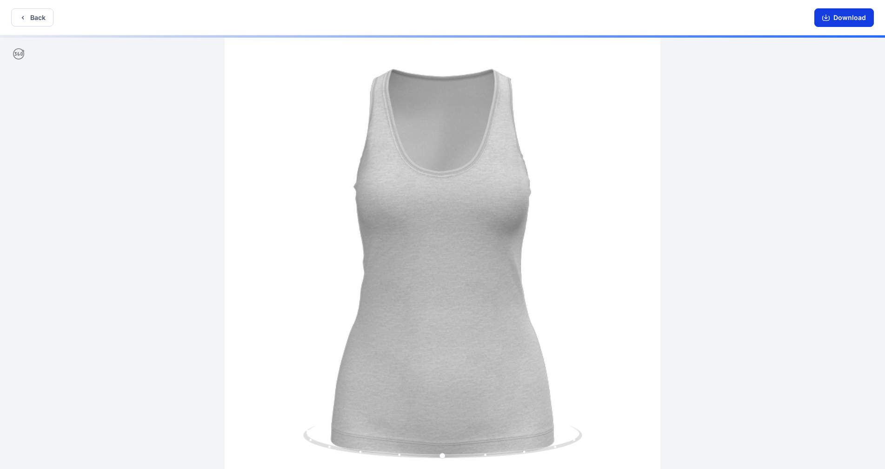
click at [843, 20] on button "Download" at bounding box center [844, 17] width 60 height 19
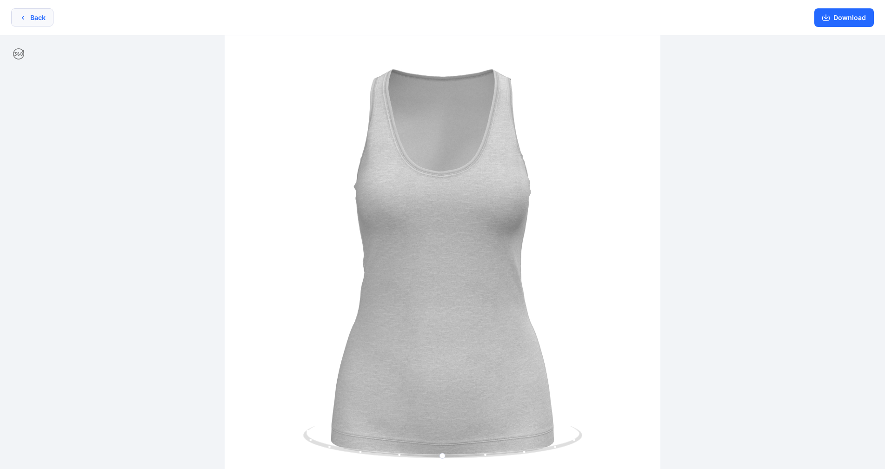
click at [35, 15] on button "Back" at bounding box center [32, 17] width 42 height 18
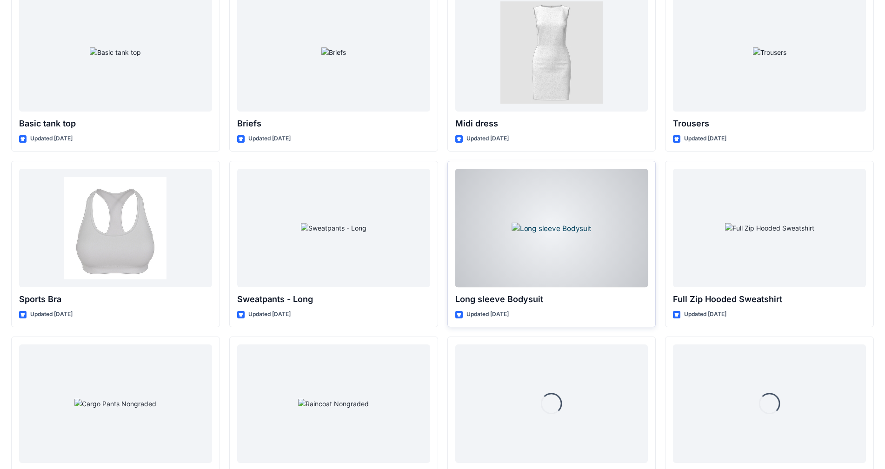
scroll to position [6387, 0]
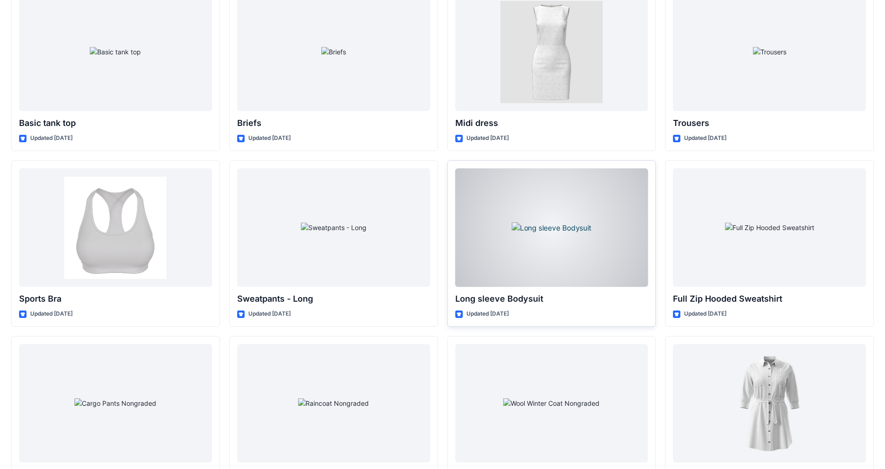
click at [563, 209] on div at bounding box center [551, 227] width 193 height 119
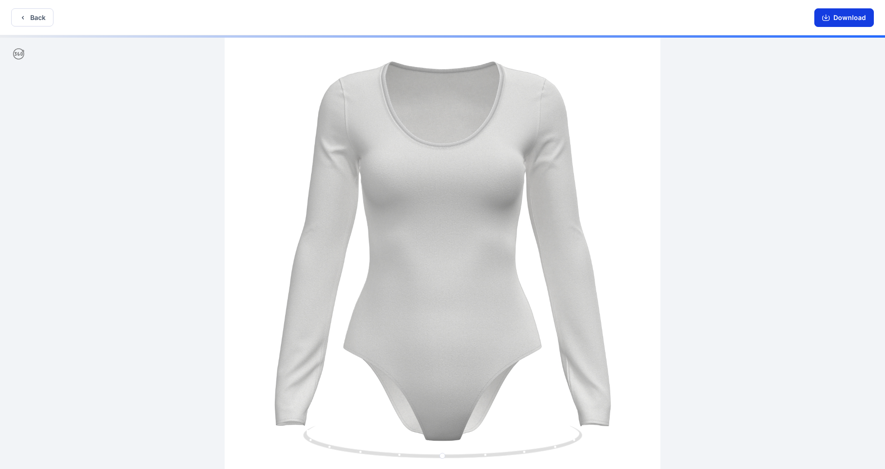
click at [844, 19] on button "Download" at bounding box center [844, 17] width 60 height 19
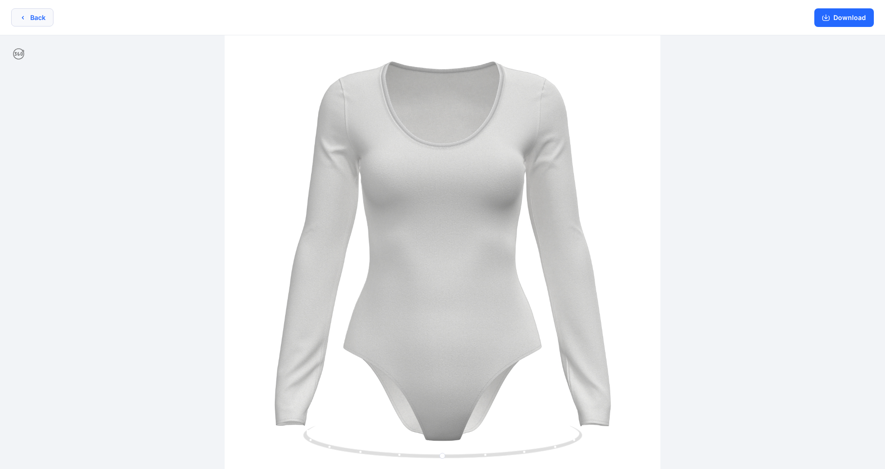
click at [28, 13] on button "Back" at bounding box center [32, 17] width 42 height 18
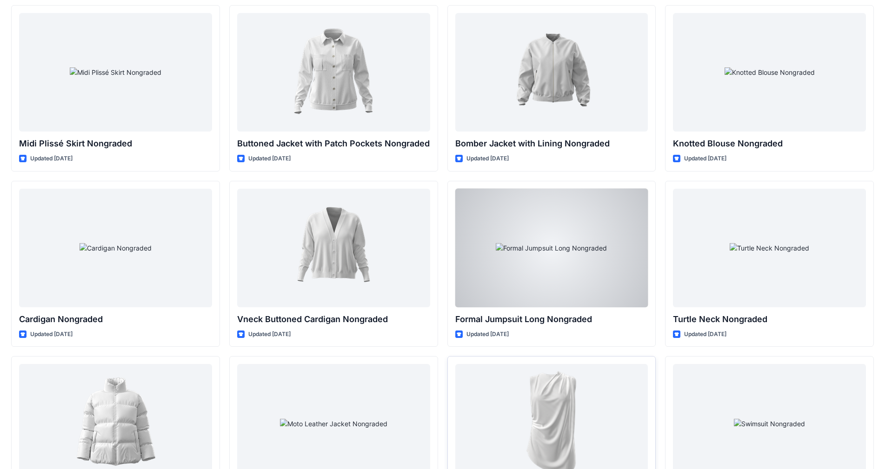
scroll to position [7302, 0]
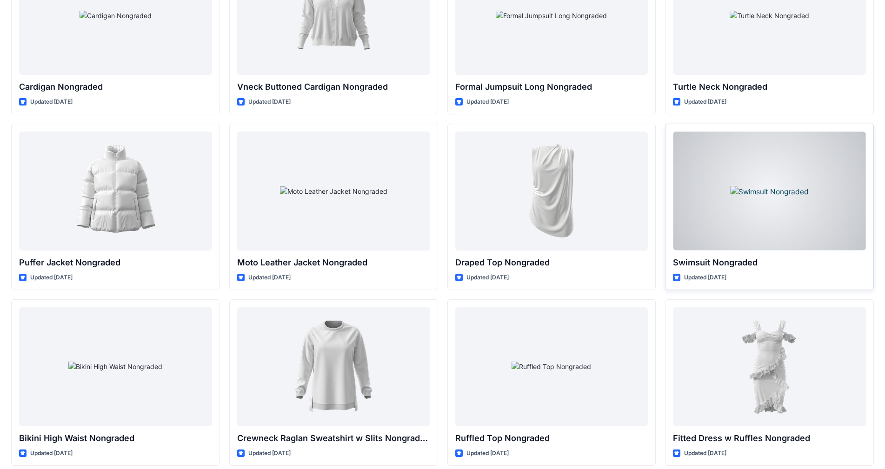
click at [745, 198] on div at bounding box center [769, 191] width 193 height 119
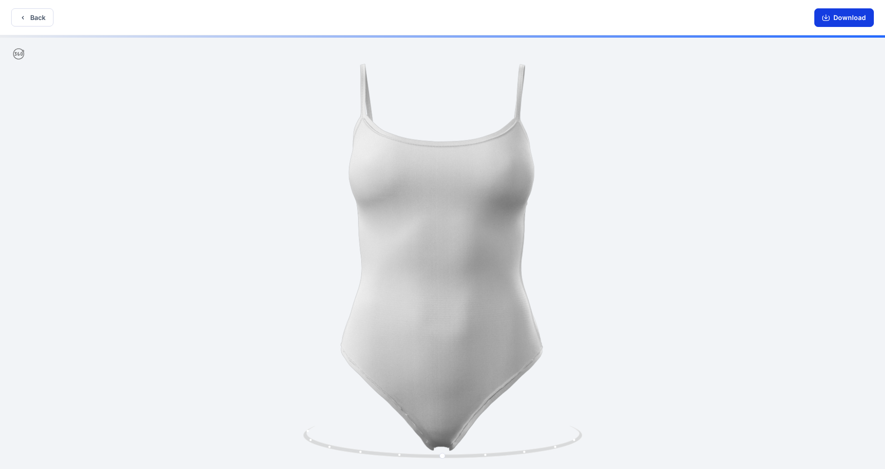
click at [837, 16] on button "Download" at bounding box center [844, 17] width 60 height 19
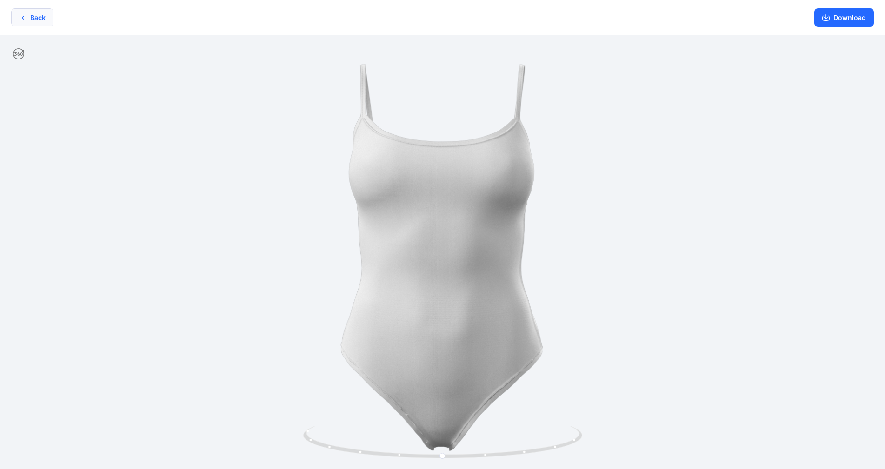
click at [19, 18] on button "Back" at bounding box center [32, 17] width 42 height 18
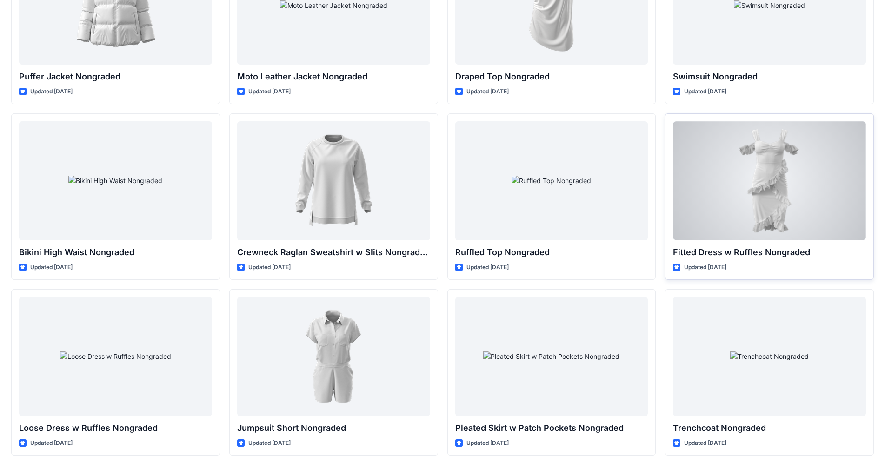
scroll to position [7519, 0]
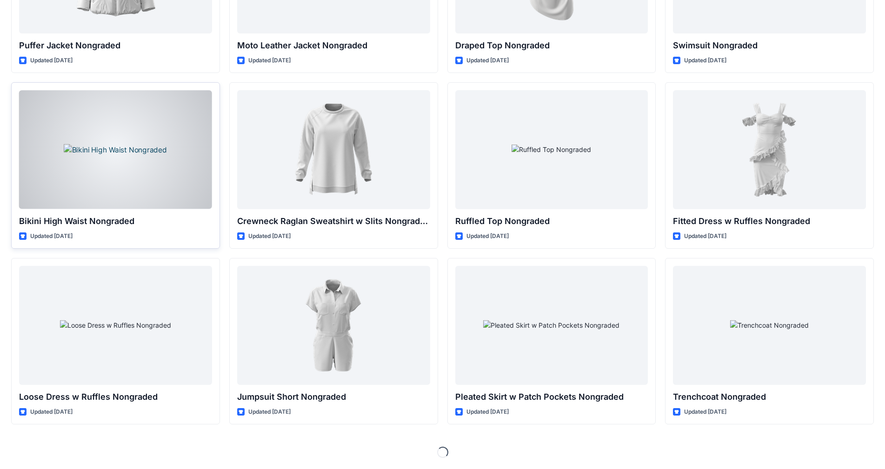
click at [171, 149] on div at bounding box center [115, 149] width 193 height 119
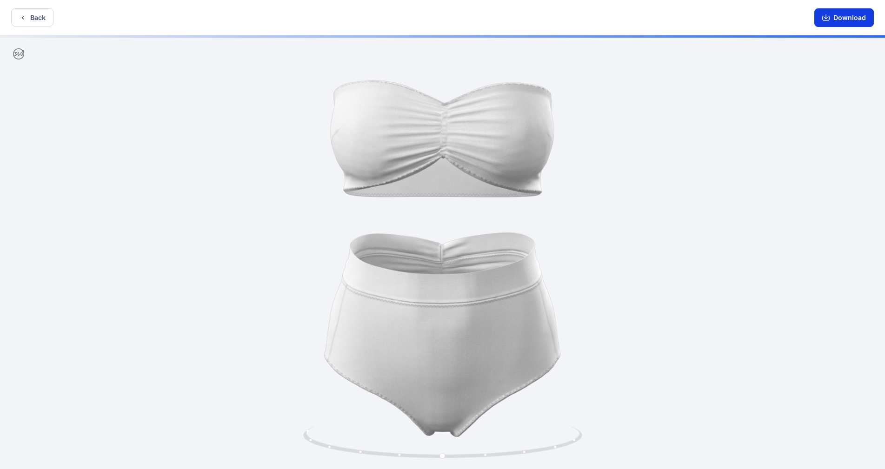
click at [841, 16] on button "Download" at bounding box center [844, 17] width 60 height 19
click at [32, 18] on button "Back" at bounding box center [32, 17] width 42 height 18
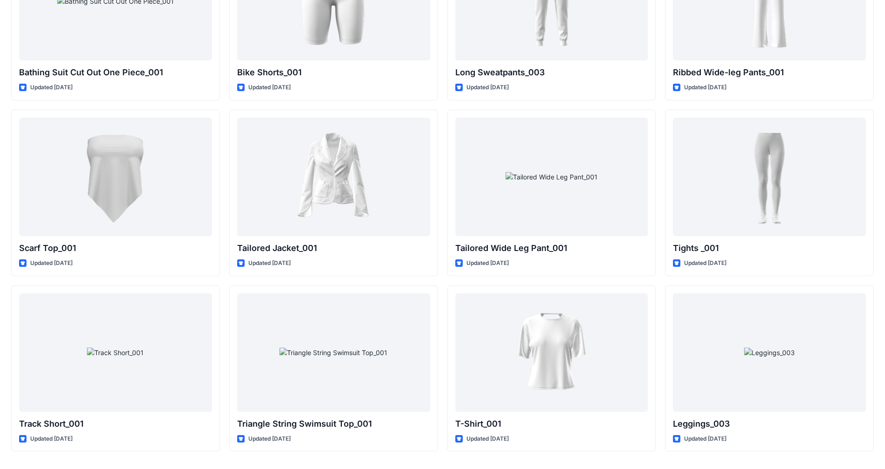
scroll to position [8573, 0]
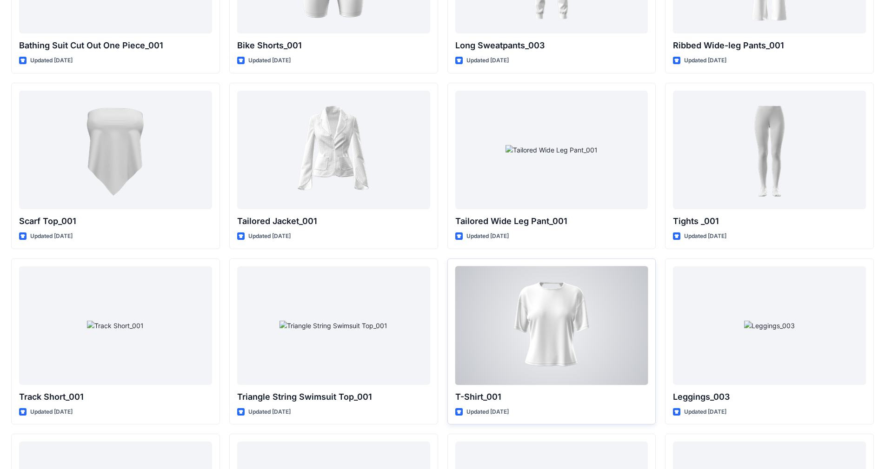
click at [586, 336] on div at bounding box center [551, 325] width 193 height 119
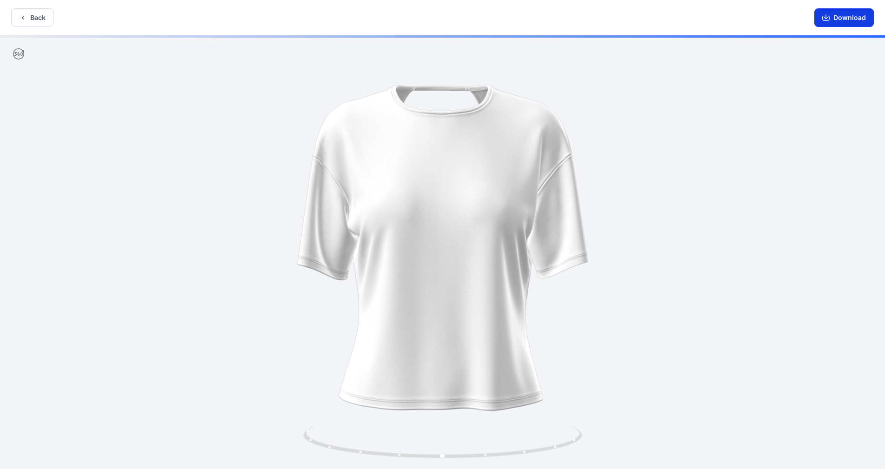
click at [845, 14] on button "Download" at bounding box center [844, 17] width 60 height 19
click at [35, 20] on button "Back" at bounding box center [32, 17] width 42 height 18
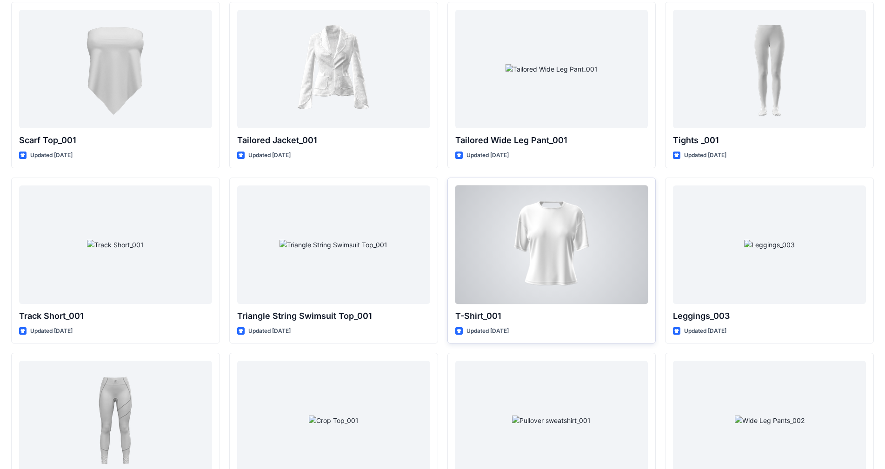
scroll to position [8713, 0]
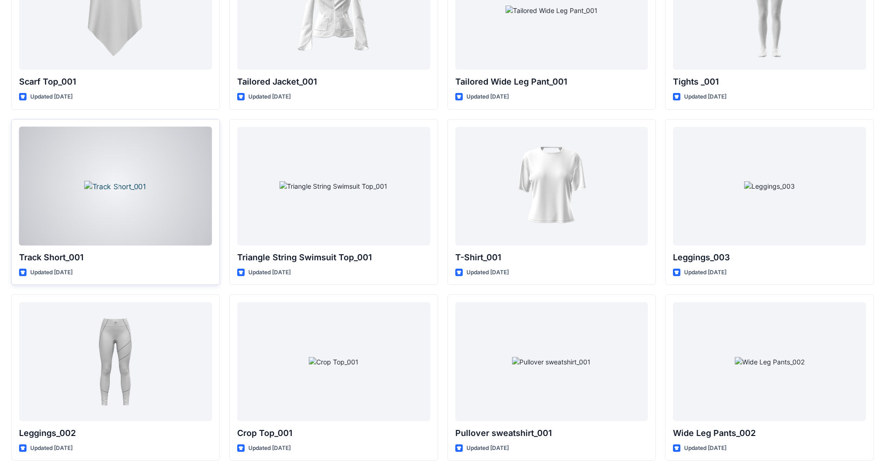
click at [166, 215] on div at bounding box center [115, 186] width 193 height 119
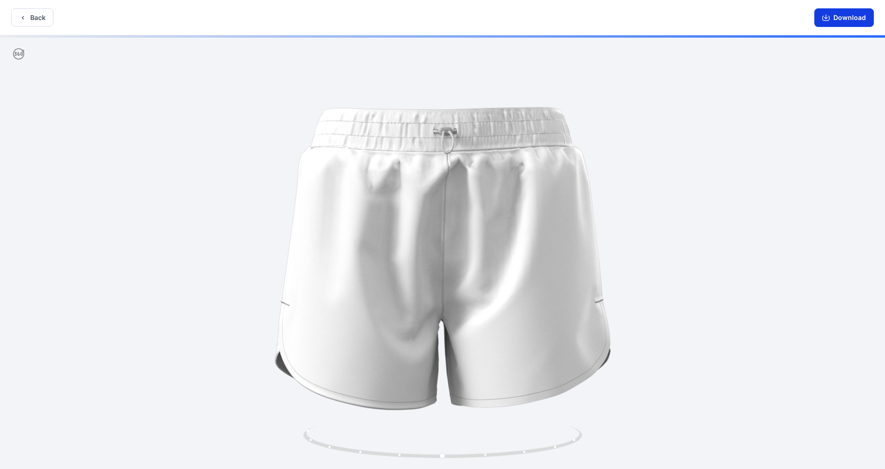
click at [847, 17] on button "Download" at bounding box center [844, 17] width 60 height 19
click at [23, 14] on icon "button" at bounding box center [22, 17] width 7 height 7
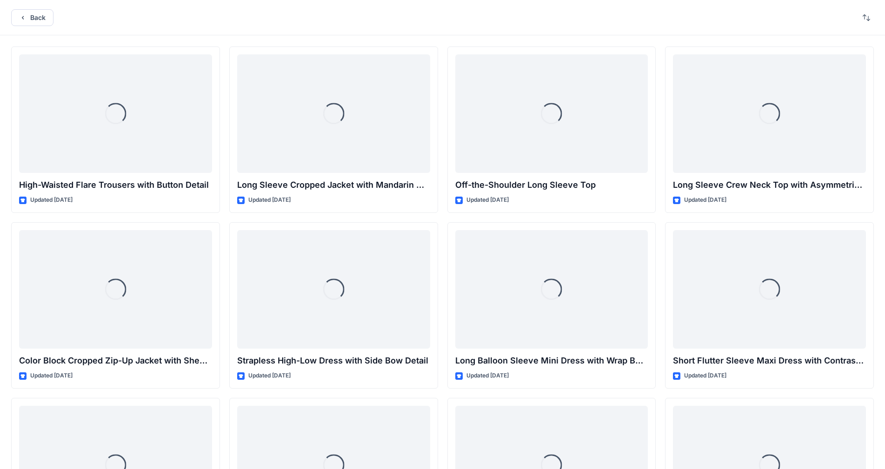
scroll to position [8713, 0]
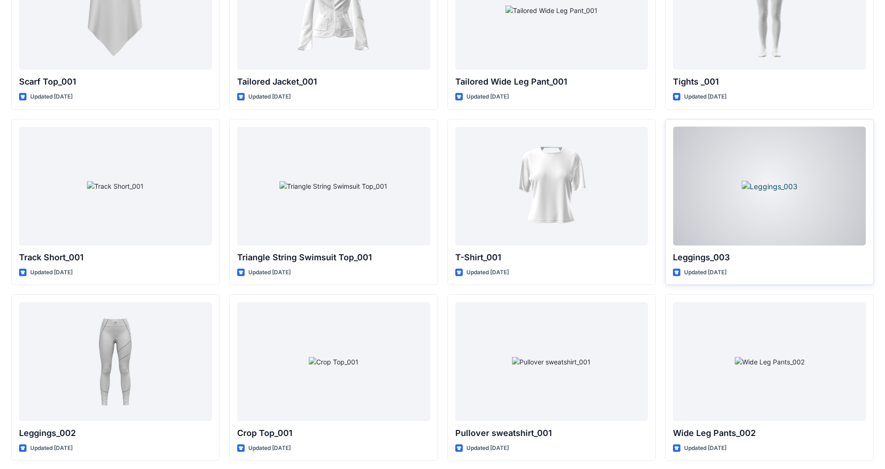
click at [803, 210] on div at bounding box center [769, 186] width 193 height 119
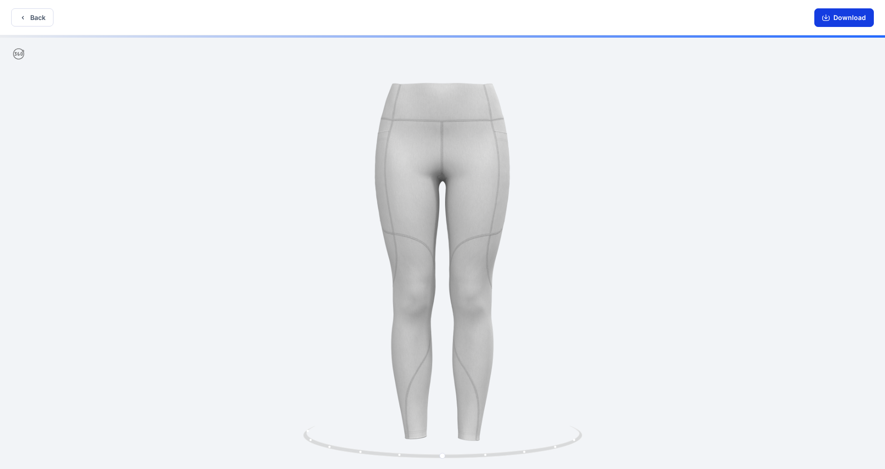
click at [847, 21] on button "Download" at bounding box center [844, 17] width 60 height 19
click at [19, 15] on button "Back" at bounding box center [32, 17] width 42 height 18
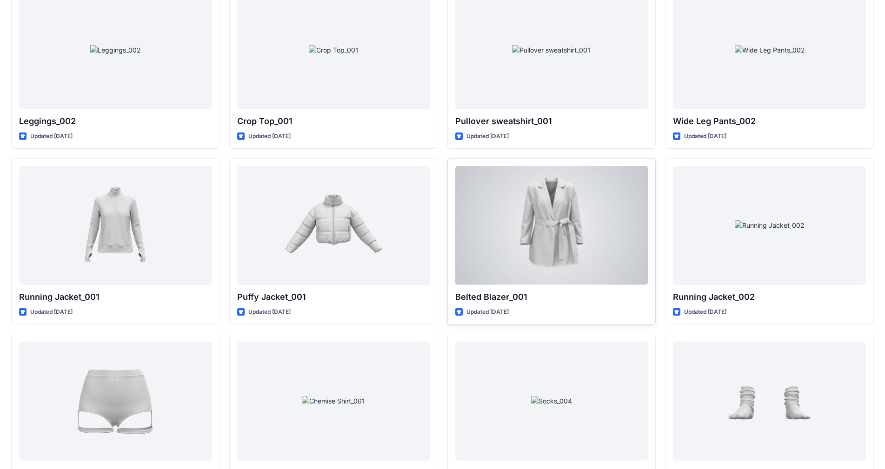
scroll to position [9101, 0]
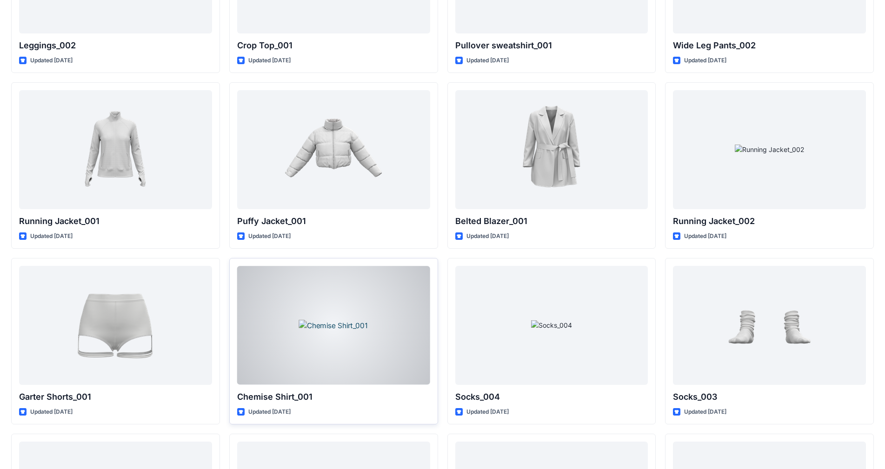
click at [359, 337] on div at bounding box center [333, 325] width 193 height 119
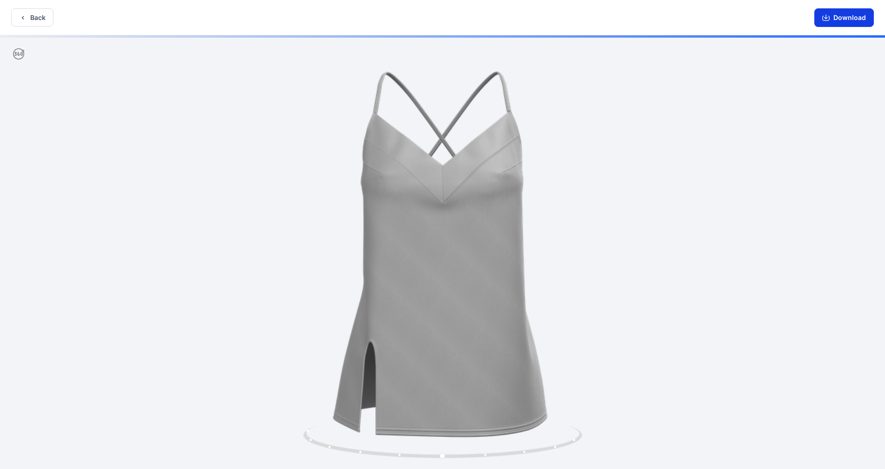
click at [846, 13] on button "Download" at bounding box center [844, 17] width 60 height 19
click at [23, 13] on button "Back" at bounding box center [32, 17] width 42 height 18
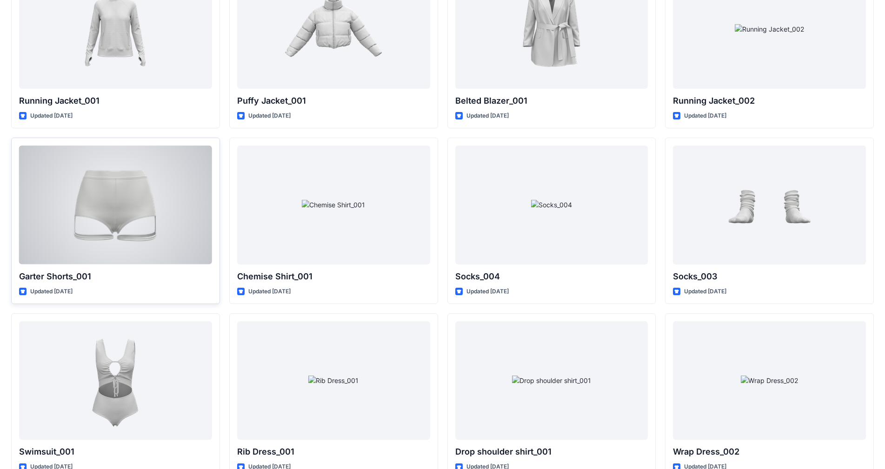
scroll to position [9240, 0]
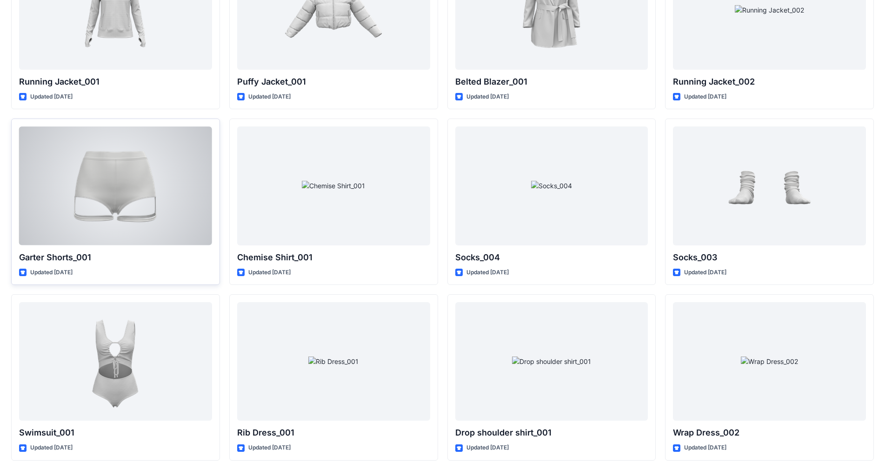
click at [119, 162] on div at bounding box center [115, 185] width 193 height 119
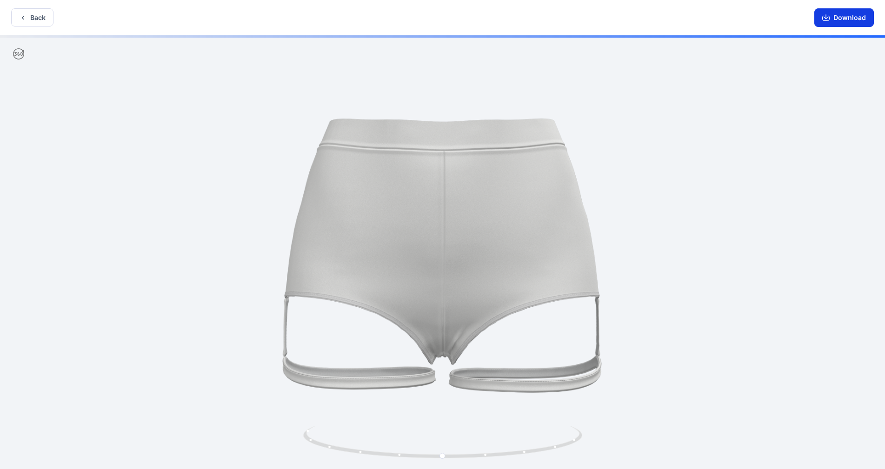
click at [839, 18] on button "Download" at bounding box center [844, 17] width 60 height 19
click at [42, 20] on button "Back" at bounding box center [32, 17] width 42 height 18
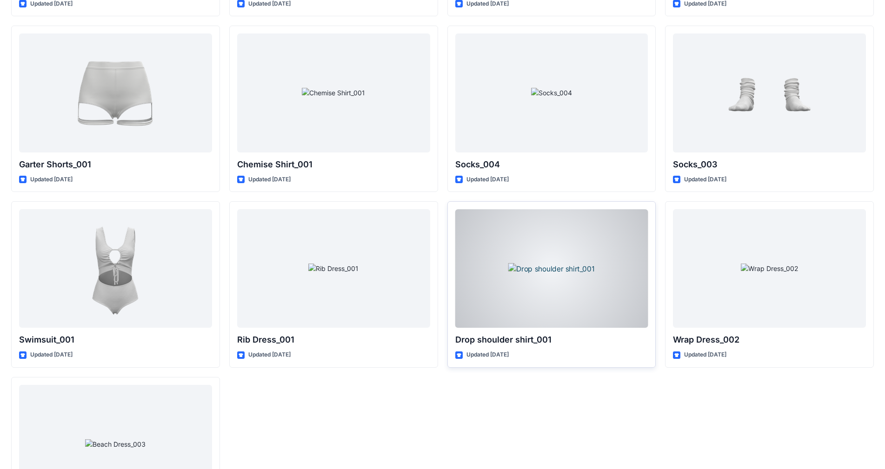
scroll to position [9419, 0]
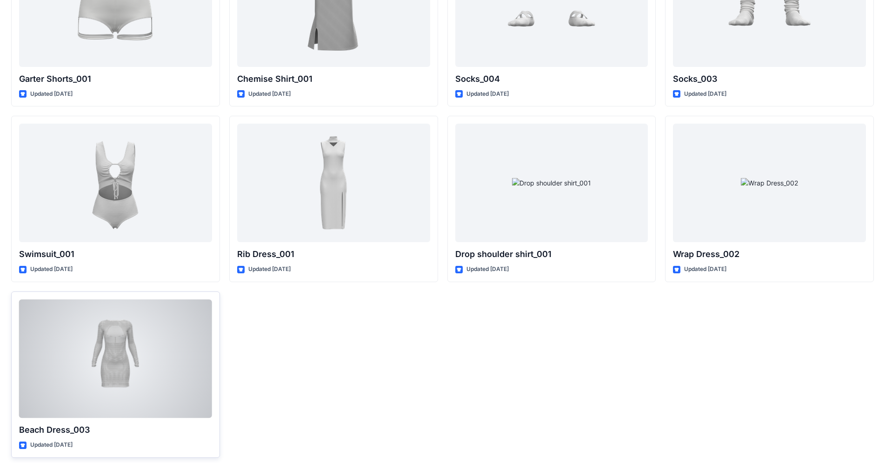
click at [136, 382] on div at bounding box center [115, 358] width 193 height 119
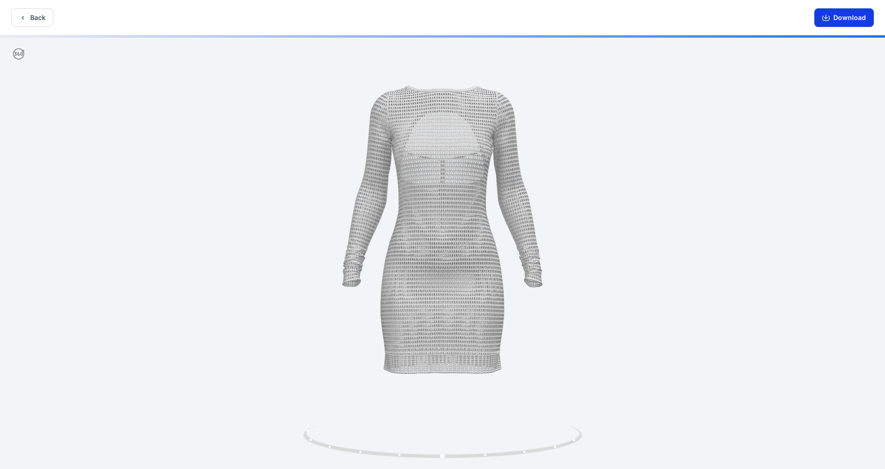
click at [849, 19] on button "Download" at bounding box center [844, 17] width 60 height 19
click at [843, 196] on div at bounding box center [442, 253] width 885 height 436
click at [813, 160] on div at bounding box center [442, 253] width 885 height 436
click at [30, 18] on button "Back" at bounding box center [32, 17] width 42 height 18
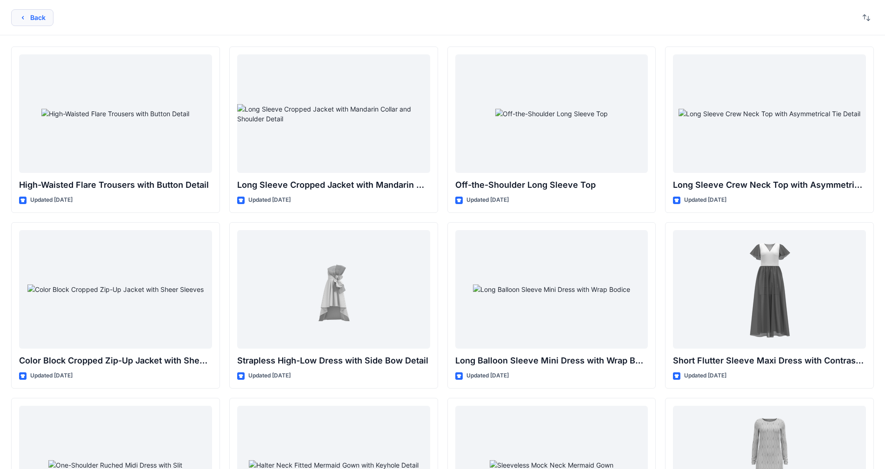
click at [26, 18] on icon "button" at bounding box center [22, 17] width 7 height 7
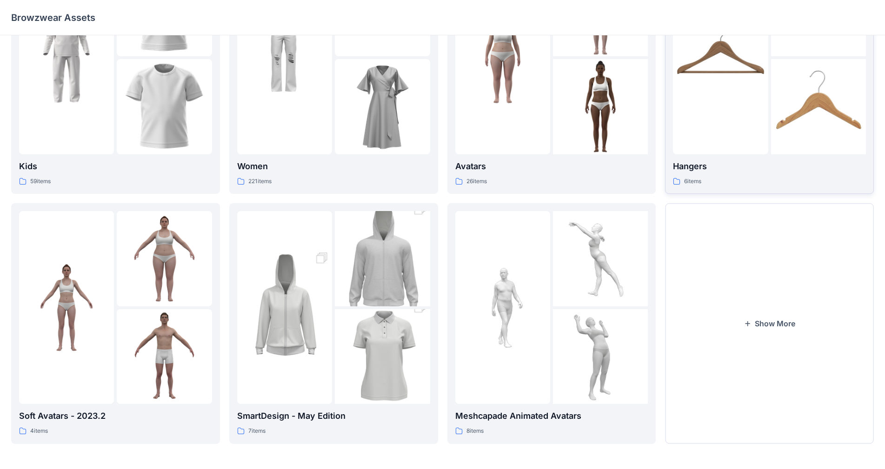
scroll to position [94, 0]
click at [755, 322] on button "Show More" at bounding box center [769, 322] width 209 height 240
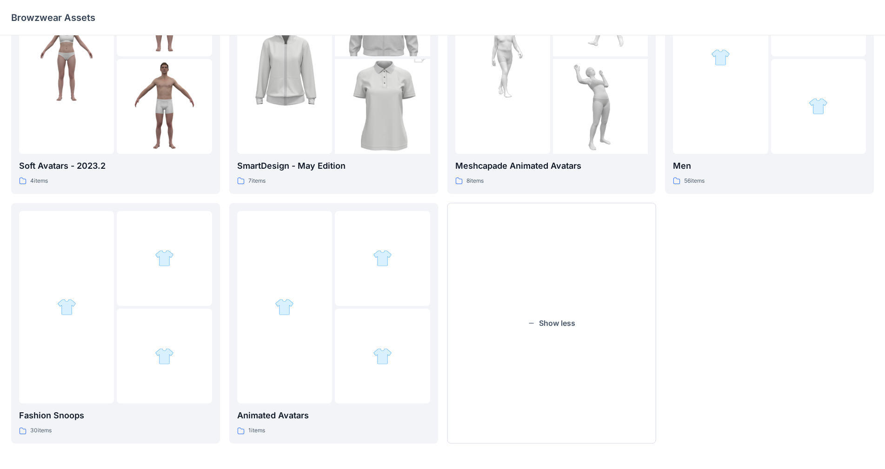
scroll to position [344, 0]
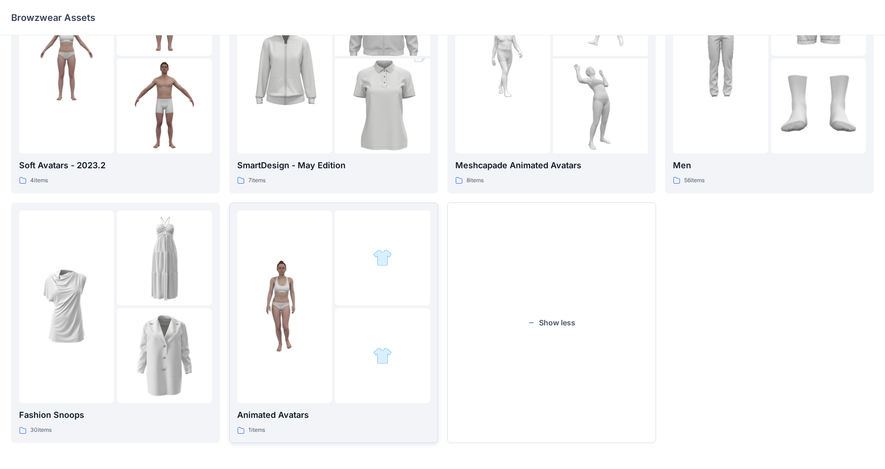
click at [361, 416] on p "Animated Avatars" at bounding box center [333, 415] width 193 height 13
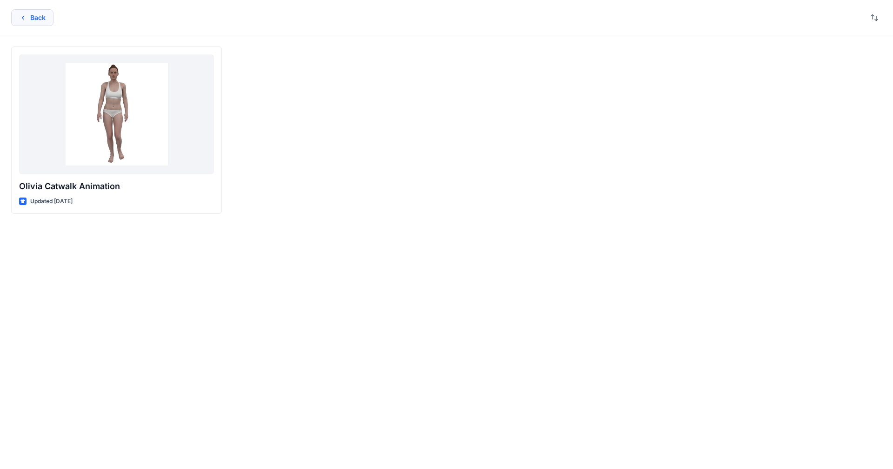
click at [40, 21] on button "Back" at bounding box center [32, 17] width 42 height 17
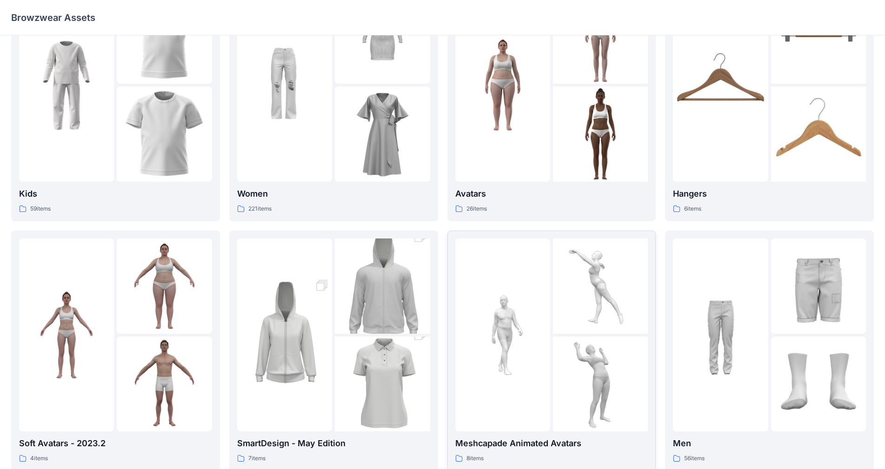
scroll to position [111, 0]
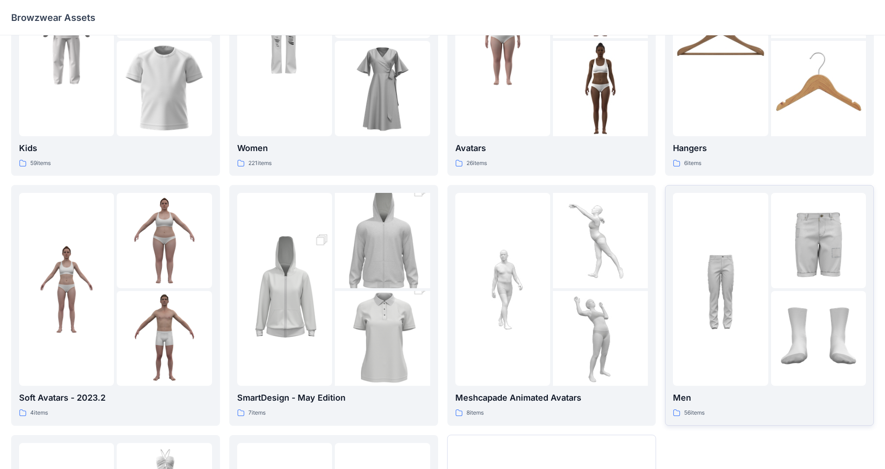
click at [832, 286] on img at bounding box center [818, 240] width 95 height 95
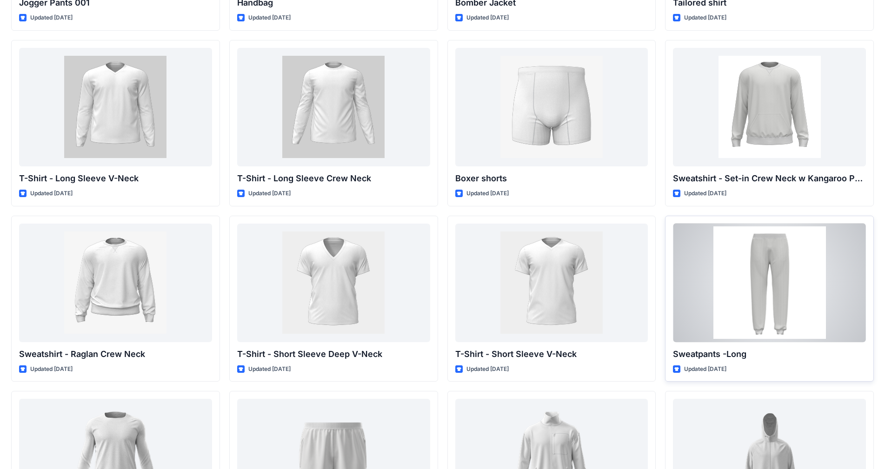
scroll to position [527, 0]
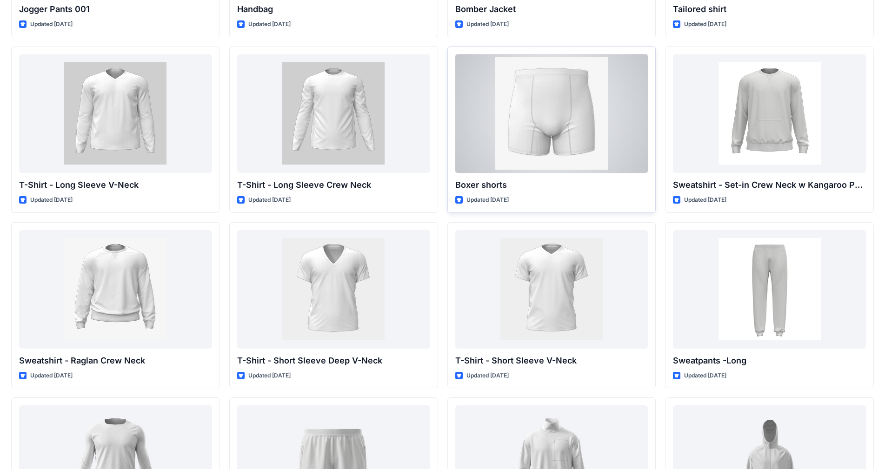
click at [642, 153] on div at bounding box center [551, 113] width 193 height 119
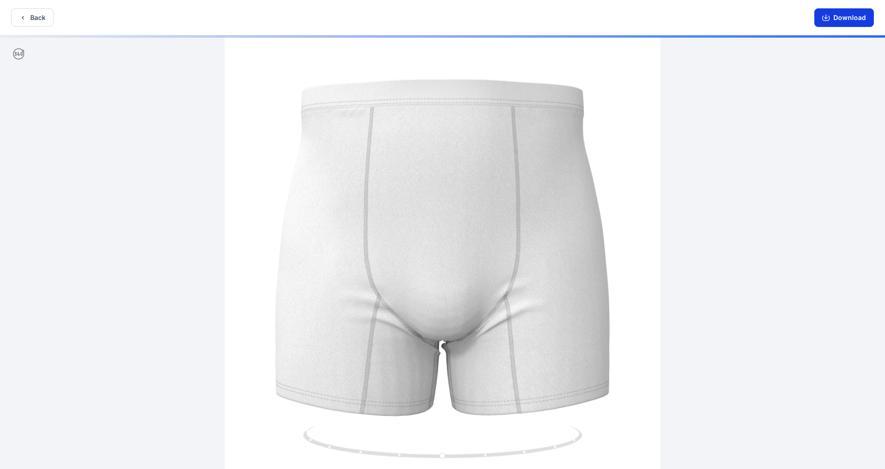
click at [853, 17] on button "Download" at bounding box center [844, 17] width 60 height 19
click at [36, 17] on button "Back" at bounding box center [32, 17] width 42 height 18
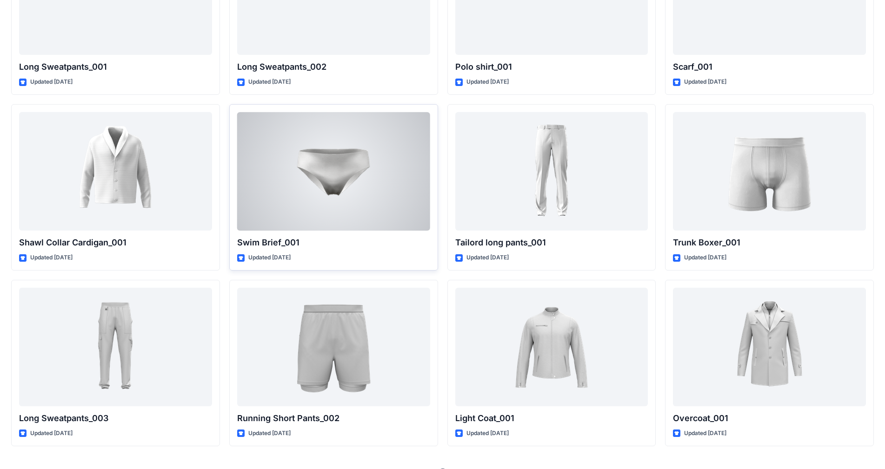
scroll to position [1705, 0]
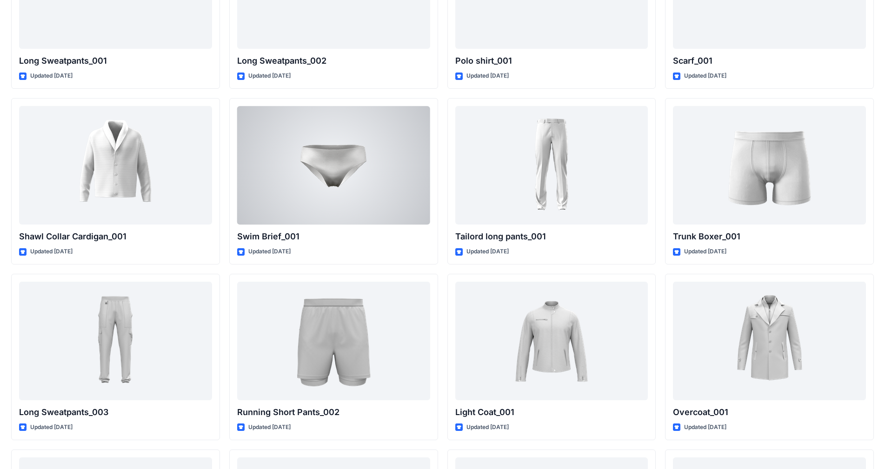
click at [360, 199] on div at bounding box center [333, 165] width 193 height 119
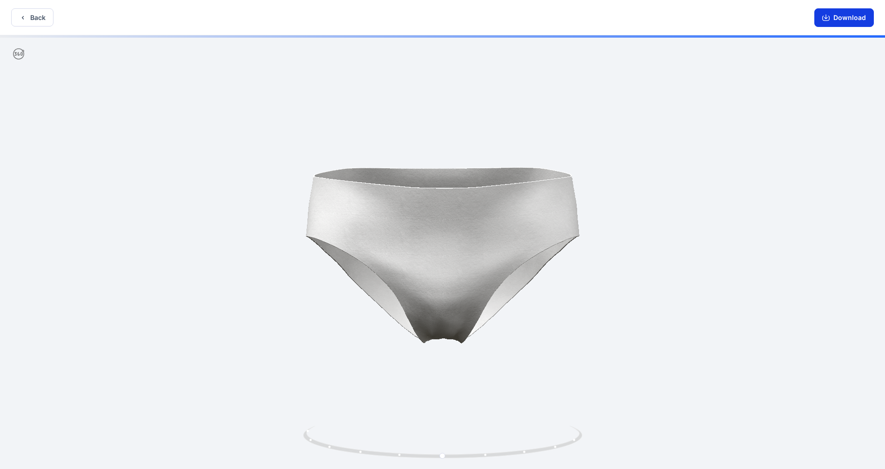
click at [856, 15] on button "Download" at bounding box center [844, 17] width 60 height 19
click at [21, 17] on icon "button" at bounding box center [22, 17] width 7 height 7
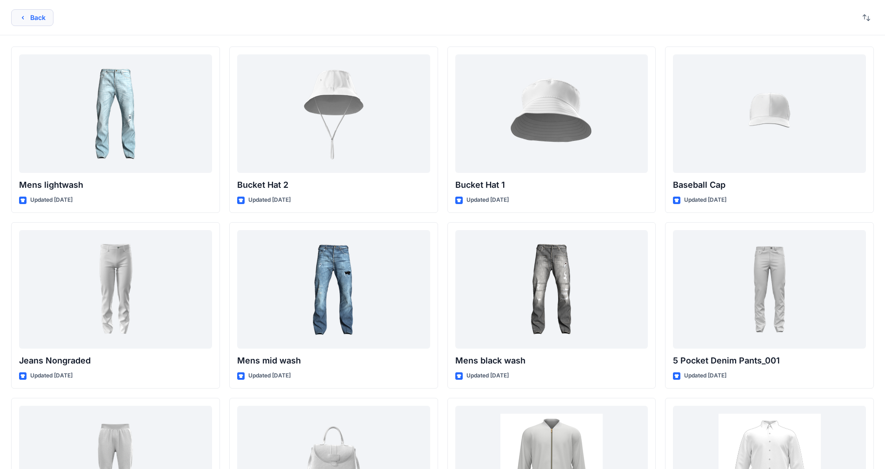
click at [15, 21] on button "Back" at bounding box center [32, 17] width 42 height 17
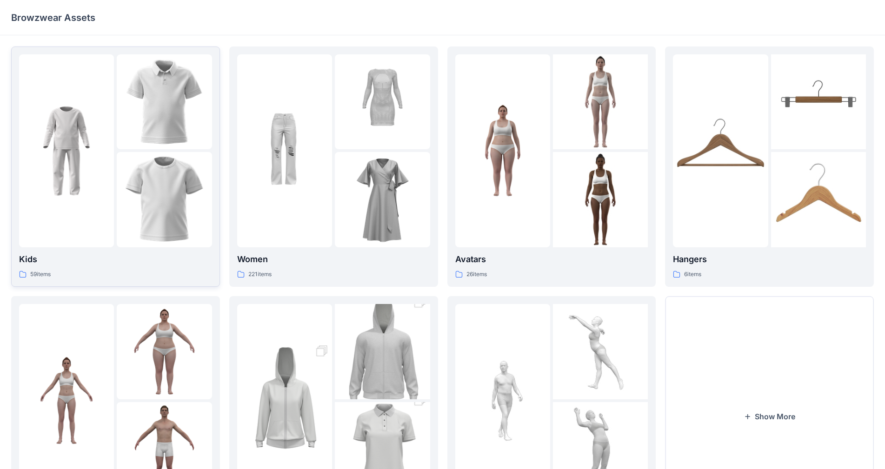
click at [180, 179] on img at bounding box center [164, 199] width 95 height 95
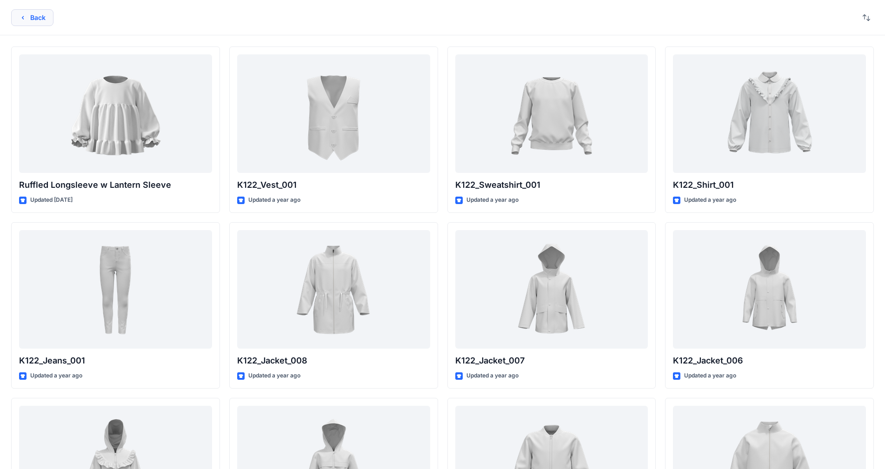
click at [40, 20] on button "Back" at bounding box center [32, 17] width 42 height 17
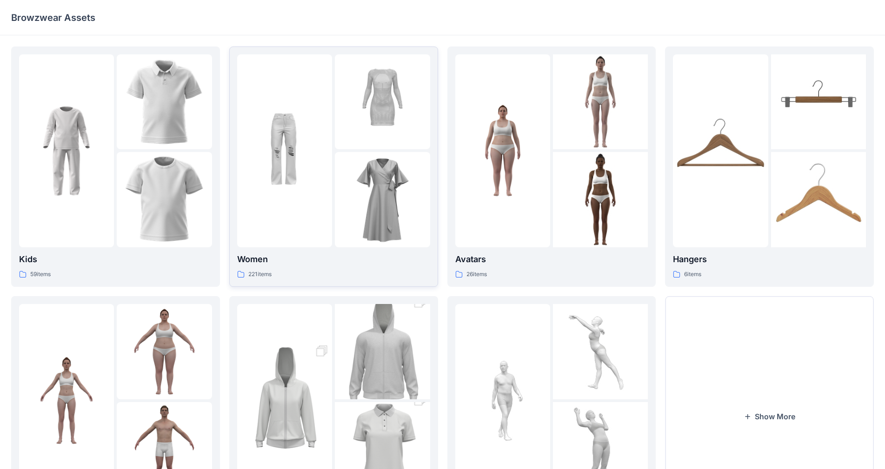
click at [294, 248] on div "Women 221 items" at bounding box center [333, 166] width 193 height 225
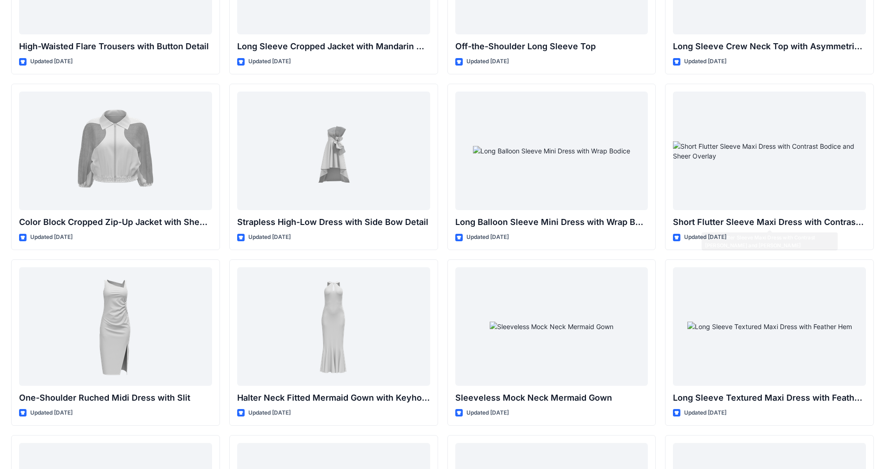
scroll to position [139, 0]
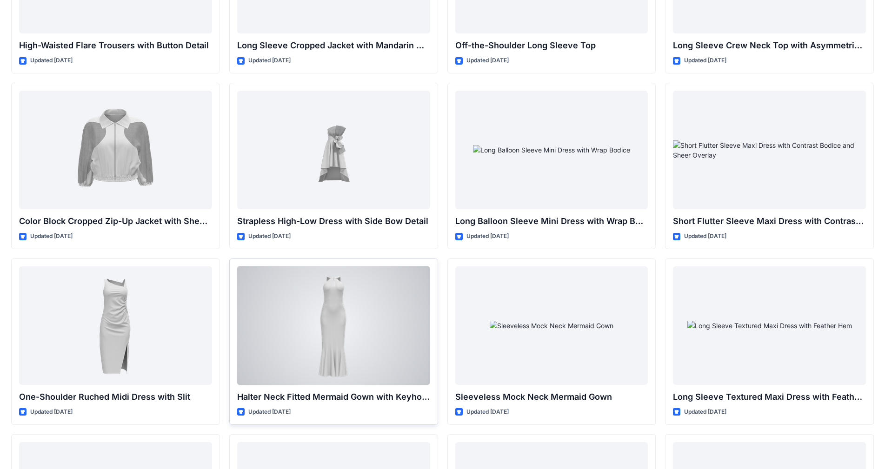
click at [356, 283] on div at bounding box center [333, 325] width 193 height 119
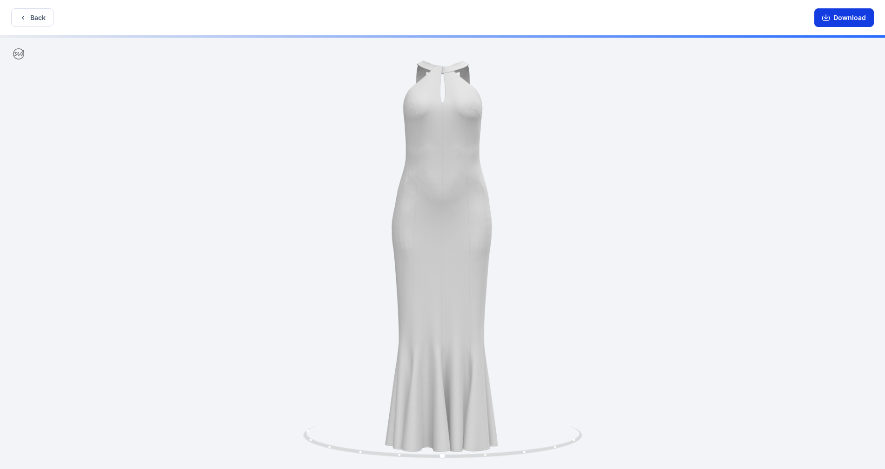
click at [856, 16] on button "Download" at bounding box center [844, 17] width 60 height 19
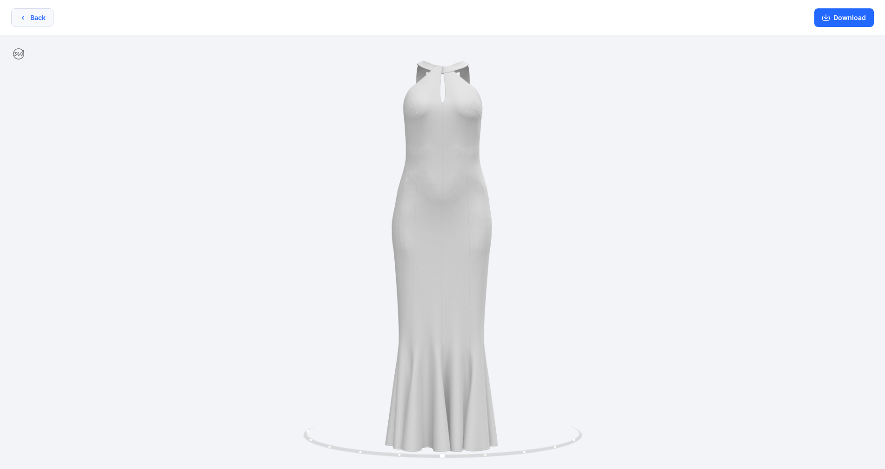
click at [29, 15] on button "Back" at bounding box center [32, 17] width 42 height 18
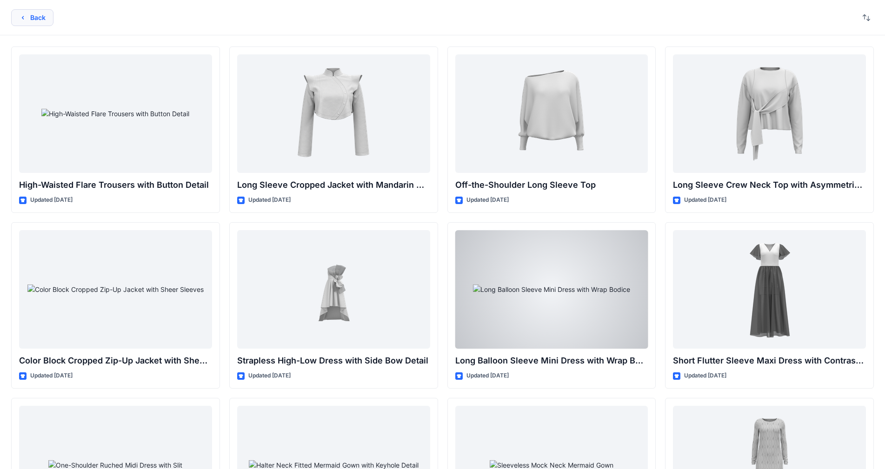
click at [38, 16] on button "Back" at bounding box center [32, 17] width 42 height 17
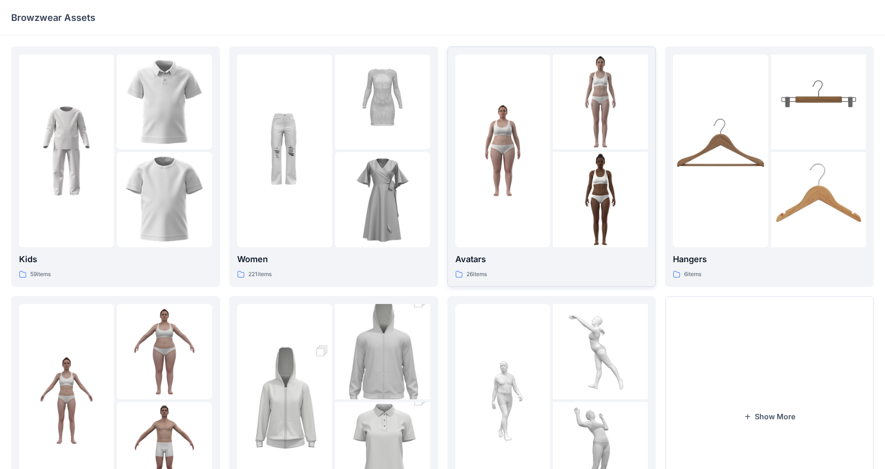
click at [556, 256] on p "Avatars" at bounding box center [551, 259] width 193 height 13
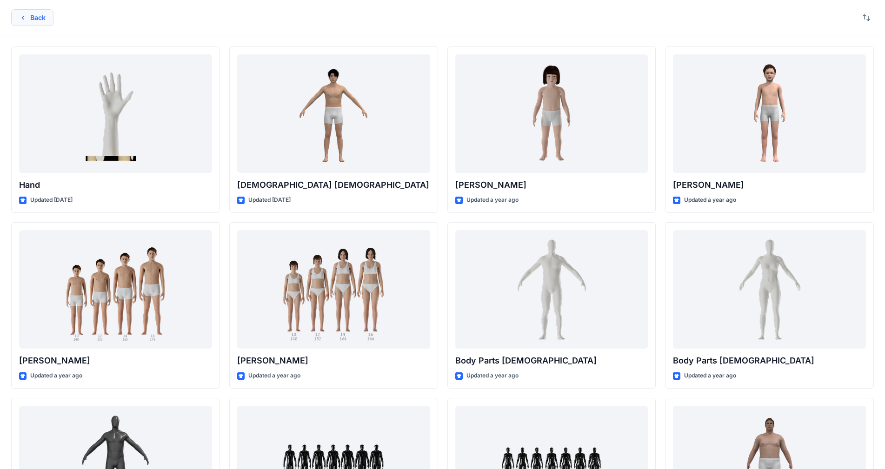
click at [27, 20] on button "Back" at bounding box center [32, 17] width 42 height 17
